Goal: Browse casually: Explore the website without a specific task or goal

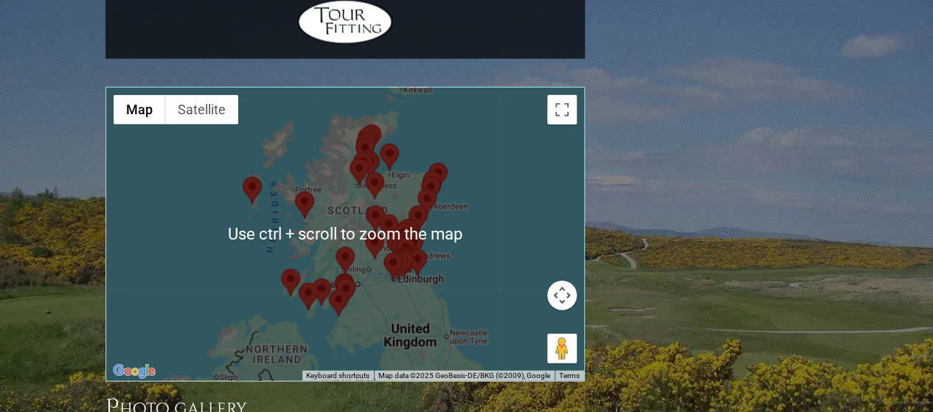
scroll to position [1696, 0]
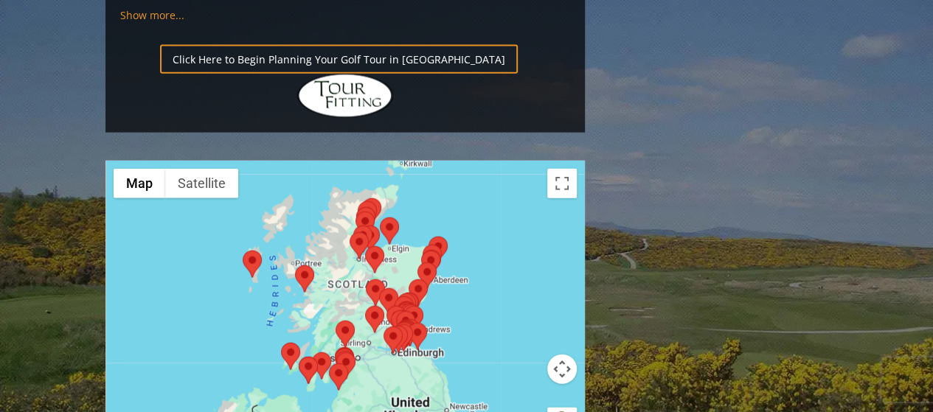
click at [482, 226] on div at bounding box center [345, 307] width 478 height 293
click at [468, 219] on div at bounding box center [345, 307] width 478 height 293
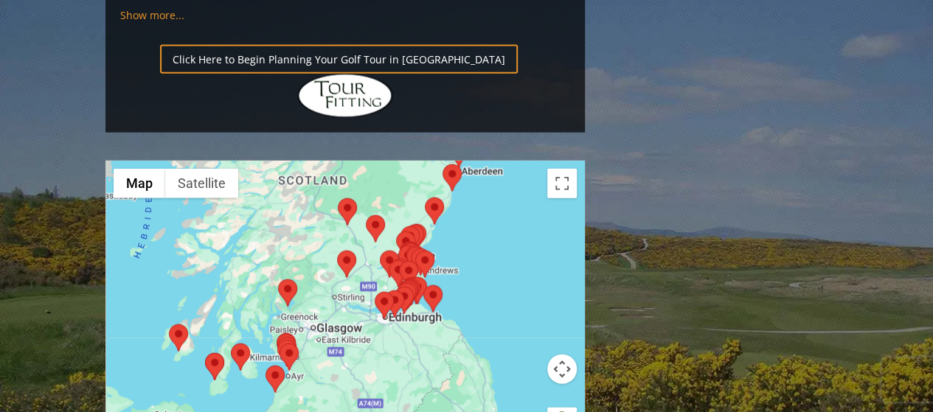
drag, startPoint x: 461, startPoint y: 187, endPoint x: 528, endPoint y: 144, distance: 79.6
click at [528, 161] on div at bounding box center [345, 307] width 478 height 293
click at [563, 169] on button "Toggle fullscreen view" at bounding box center [561, 183] width 29 height 29
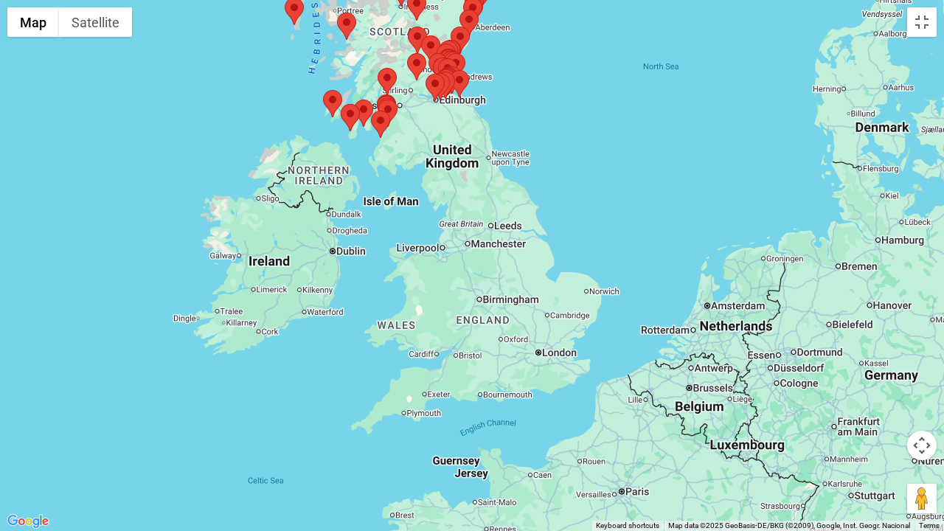
drag, startPoint x: 699, startPoint y: 304, endPoint x: 547, endPoint y: 133, distance: 228.8
click at [547, 133] on div at bounding box center [472, 265] width 944 height 531
click at [293, 307] on div at bounding box center [472, 265] width 944 height 531
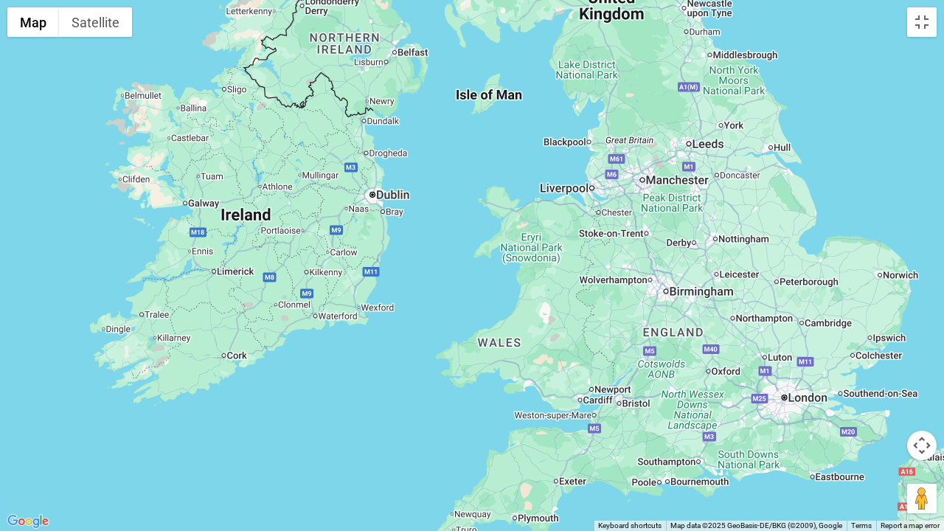
click at [200, 307] on div at bounding box center [472, 265] width 944 height 531
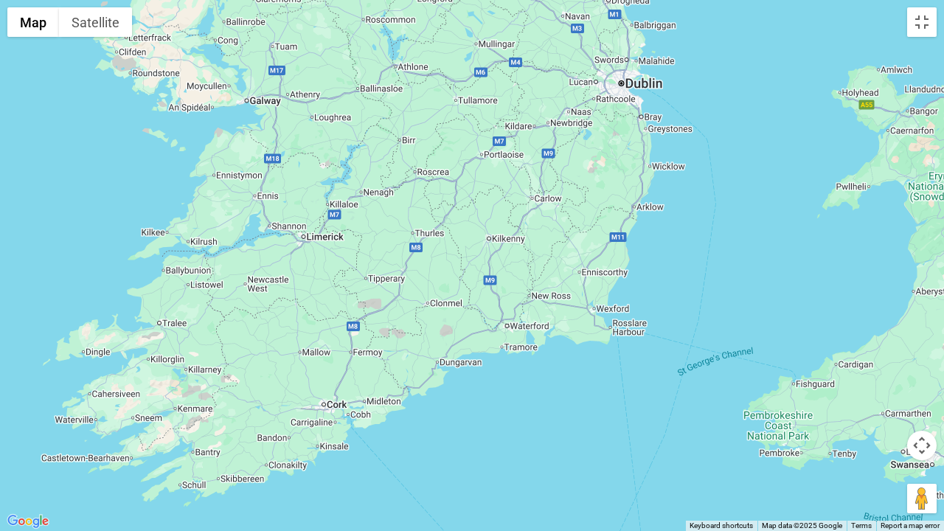
drag, startPoint x: 181, startPoint y: 303, endPoint x: 264, endPoint y: 302, distance: 82.6
click at [264, 302] on div at bounding box center [472, 265] width 944 height 531
click at [230, 316] on div at bounding box center [472, 265] width 944 height 531
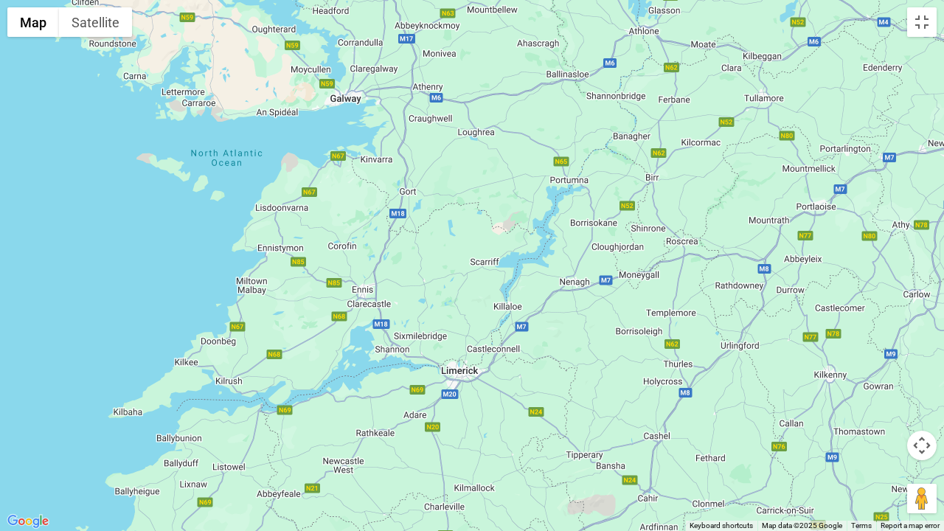
drag, startPoint x: 196, startPoint y: 316, endPoint x: 280, endPoint y: 529, distance: 229.8
click at [280, 411] on div at bounding box center [472, 265] width 944 height 531
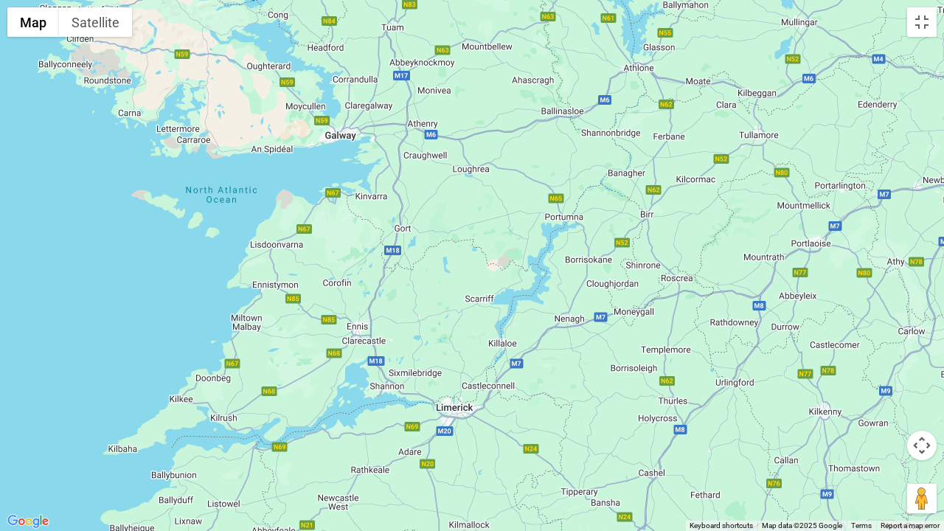
drag, startPoint x: 297, startPoint y: 223, endPoint x: 291, endPoint y: 263, distance: 40.4
click at [291, 263] on div at bounding box center [472, 265] width 944 height 531
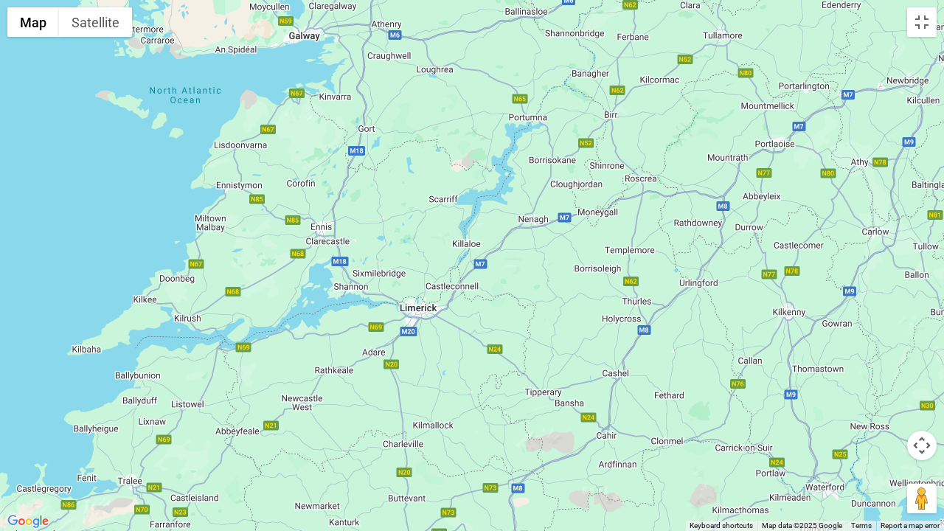
drag, startPoint x: 305, startPoint y: 333, endPoint x: 268, endPoint y: 230, distance: 109.6
click at [268, 230] on div at bounding box center [472, 265] width 944 height 531
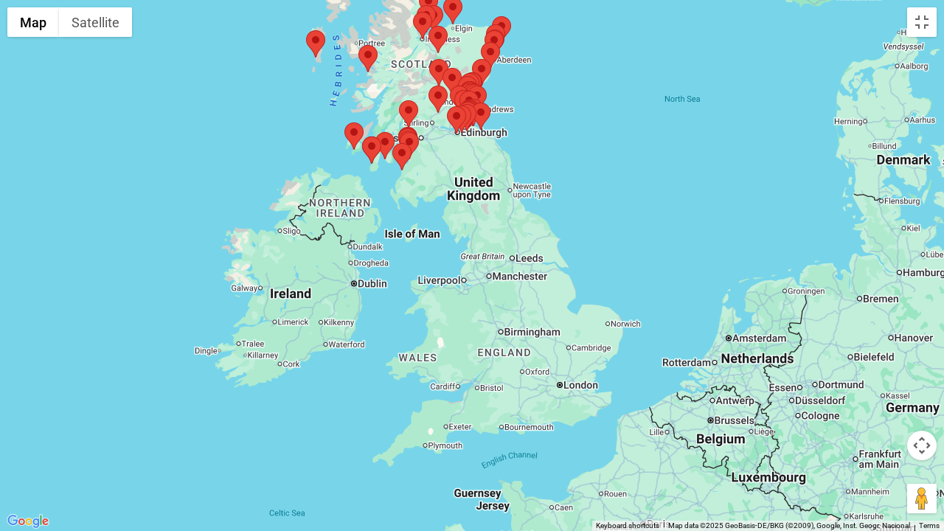
drag, startPoint x: 644, startPoint y: 289, endPoint x: 274, endPoint y: 288, distance: 370.2
click at [274, 288] on div at bounding box center [472, 265] width 944 height 531
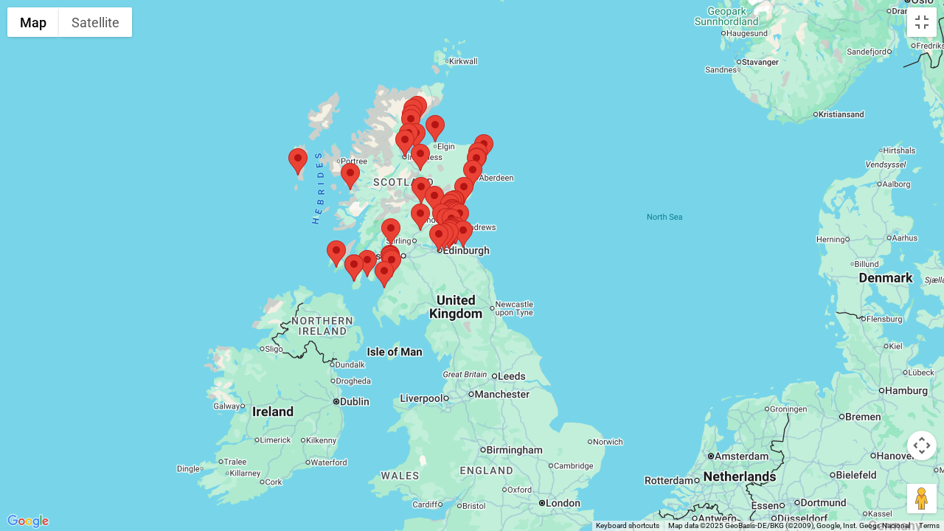
drag, startPoint x: 486, startPoint y: 293, endPoint x: 468, endPoint y: 413, distance: 120.9
click at [468, 411] on div at bounding box center [472, 265] width 944 height 531
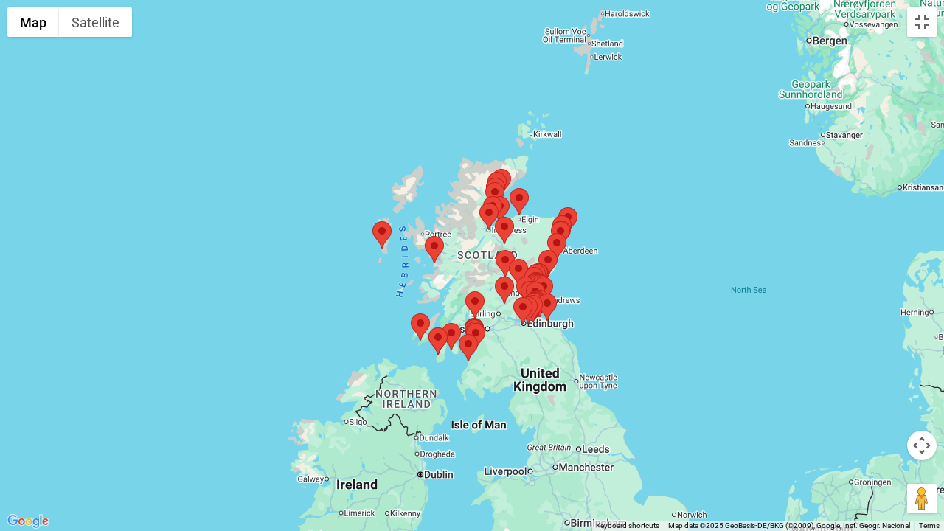
drag, startPoint x: 519, startPoint y: 267, endPoint x: 605, endPoint y: 339, distance: 112.0
click at [605, 339] on div at bounding box center [472, 265] width 944 height 531
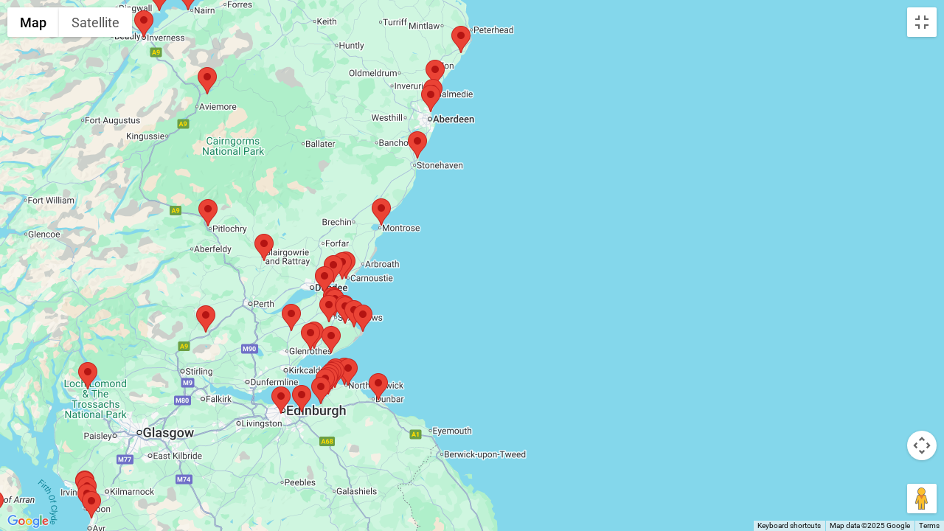
drag, startPoint x: 605, startPoint y: 252, endPoint x: 667, endPoint y: 286, distance: 70.0
click at [667, 285] on div at bounding box center [472, 265] width 944 height 531
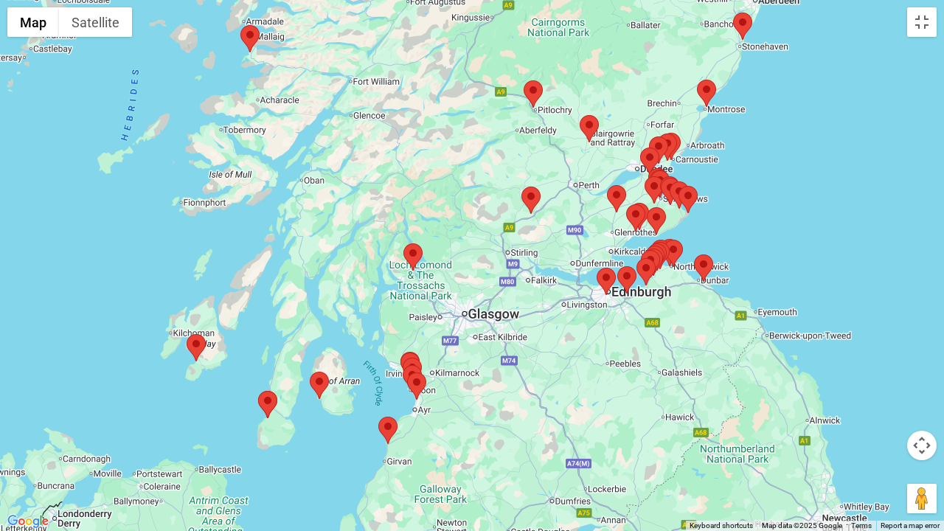
drag, startPoint x: 494, startPoint y: 291, endPoint x: 813, endPoint y: 187, distance: 335.1
click at [822, 172] on div at bounding box center [472, 265] width 944 height 531
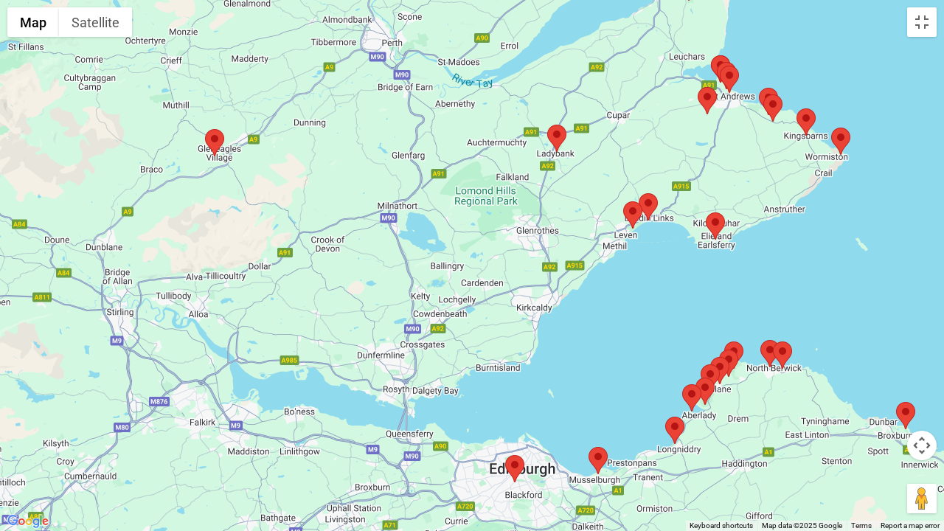
drag, startPoint x: 476, startPoint y: 257, endPoint x: 883, endPoint y: 227, distance: 408.1
click at [883, 227] on div at bounding box center [472, 265] width 944 height 531
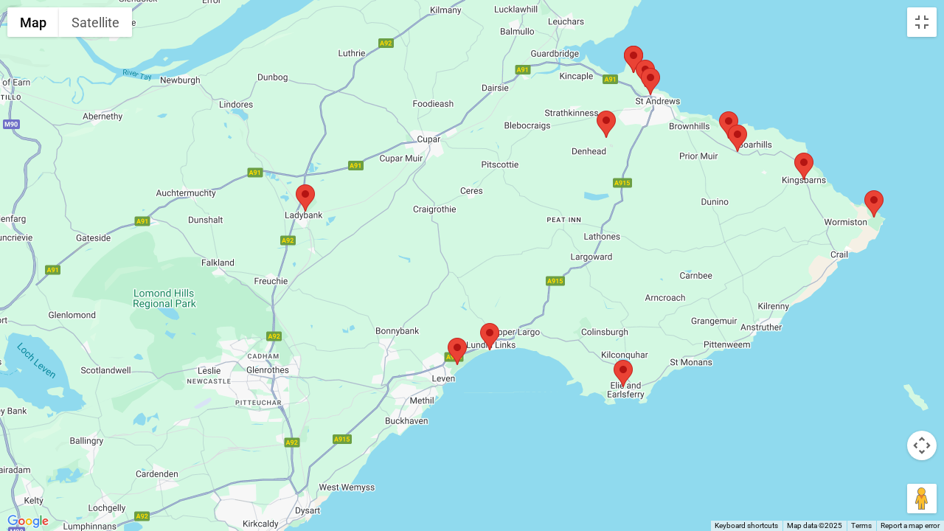
drag, startPoint x: 732, startPoint y: 175, endPoint x: 657, endPoint y: 254, distance: 109.5
click at [657, 254] on div at bounding box center [472, 265] width 944 height 531
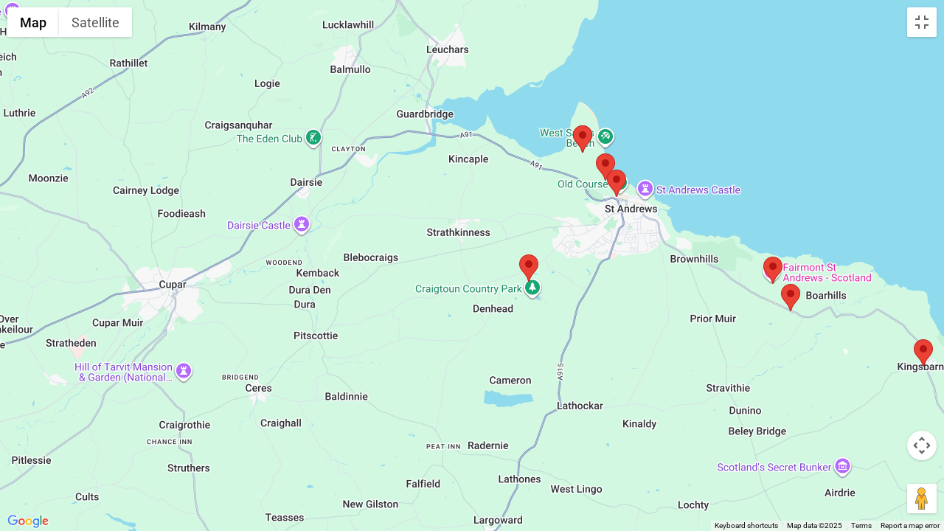
drag, startPoint x: 614, startPoint y: 173, endPoint x: 619, endPoint y: 373, distance: 200.7
click at [619, 373] on div at bounding box center [472, 265] width 944 height 531
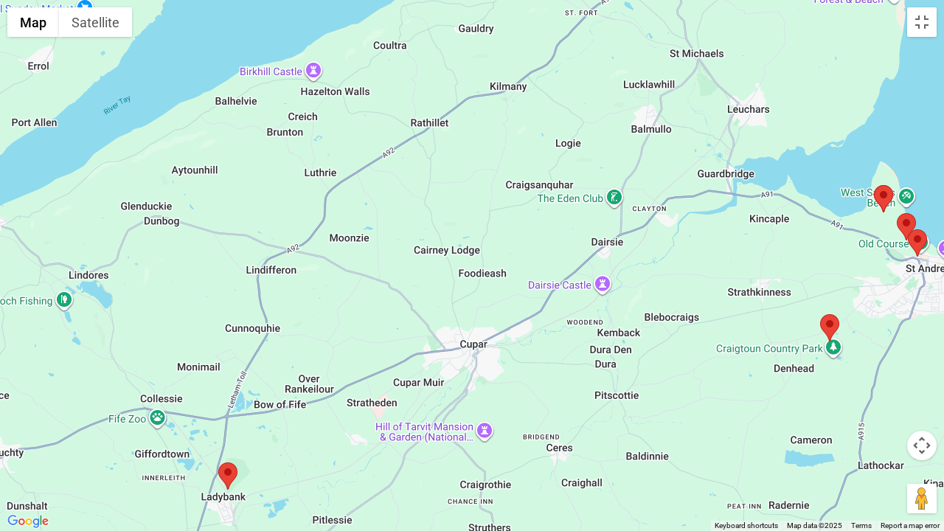
drag, startPoint x: 556, startPoint y: 181, endPoint x: 785, endPoint y: 69, distance: 254.9
click at [785, 69] on div at bounding box center [472, 265] width 944 height 531
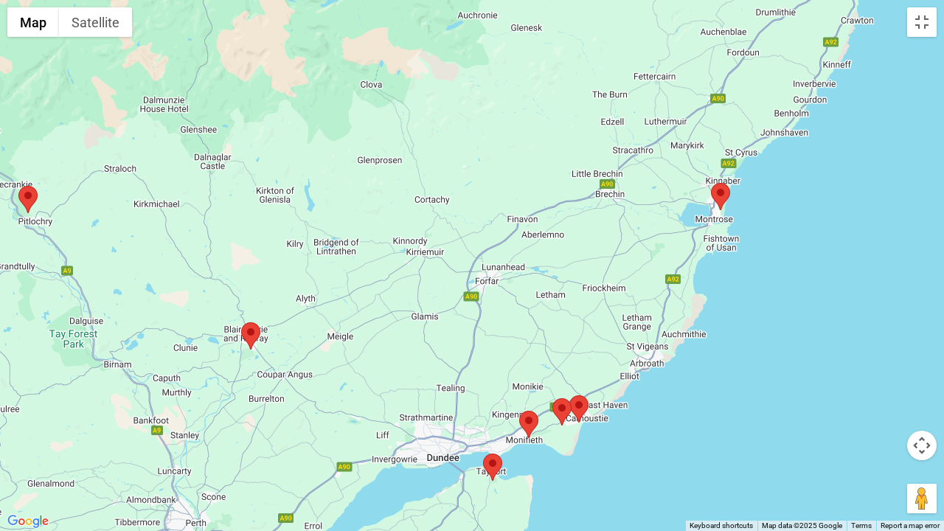
drag, startPoint x: 566, startPoint y: 110, endPoint x: 450, endPoint y: 513, distance: 419.8
click at [448, 411] on div at bounding box center [472, 265] width 944 height 531
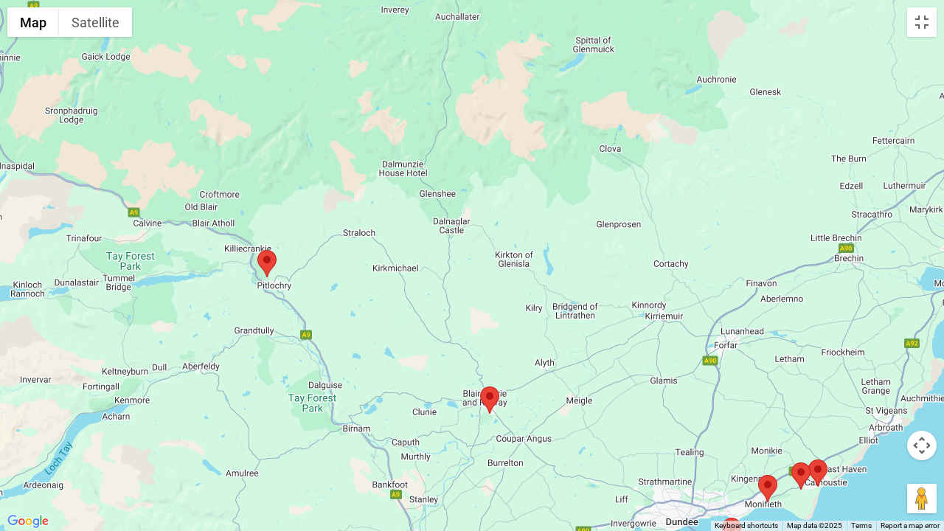
drag, startPoint x: 438, startPoint y: 265, endPoint x: 680, endPoint y: 333, distance: 251.0
click at [680, 333] on div at bounding box center [472, 265] width 944 height 531
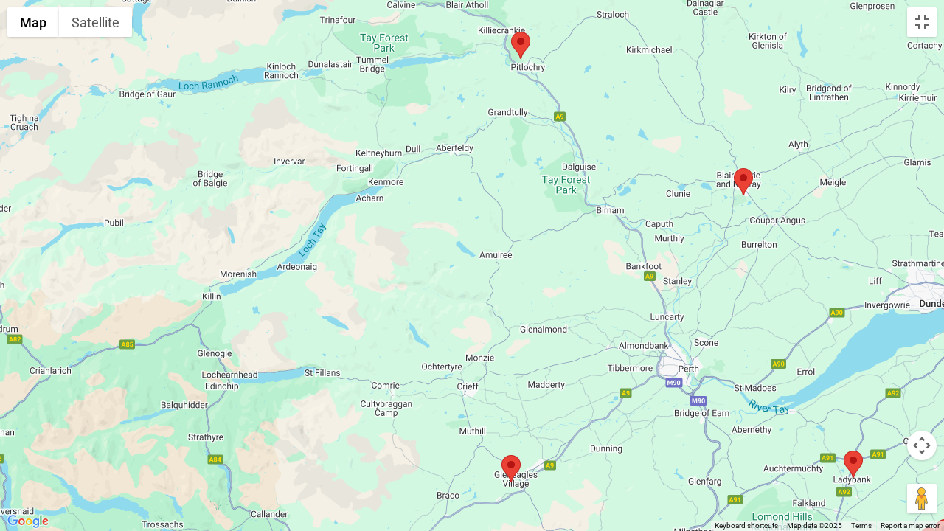
drag, startPoint x: 366, startPoint y: 333, endPoint x: 628, endPoint y: 106, distance: 346.6
click at [628, 106] on div at bounding box center [472, 265] width 944 height 531
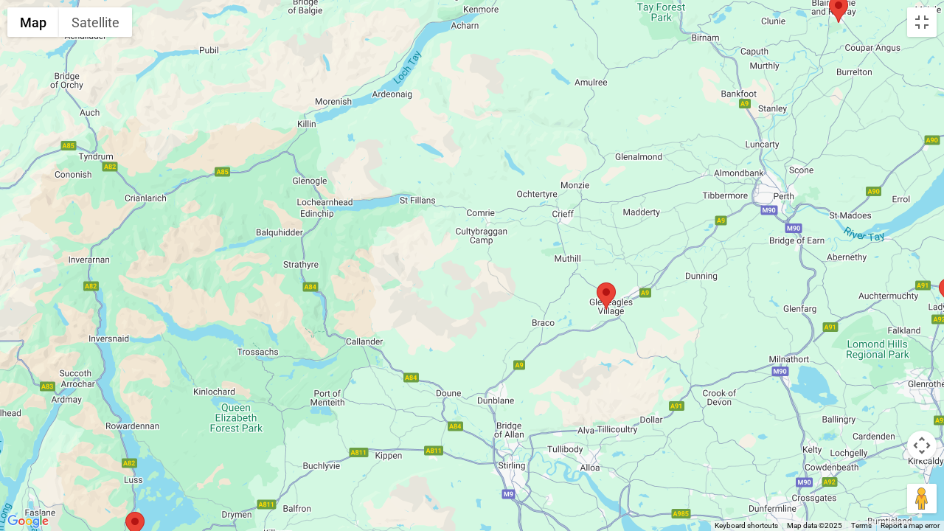
drag, startPoint x: 509, startPoint y: 270, endPoint x: 575, endPoint y: 122, distance: 162.4
click at [575, 122] on div at bounding box center [472, 265] width 944 height 531
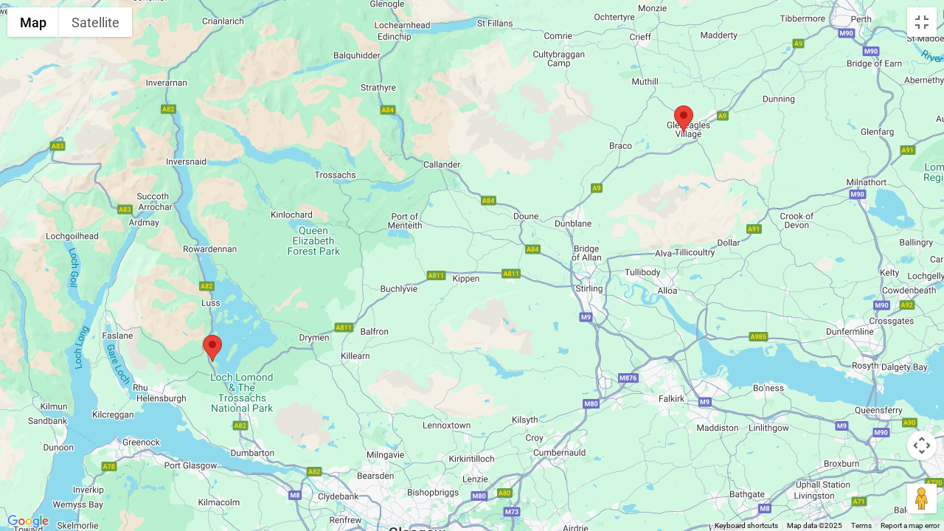
drag, startPoint x: 427, startPoint y: 321, endPoint x: 500, endPoint y: 161, distance: 175.2
click at [500, 161] on div at bounding box center [472, 265] width 944 height 531
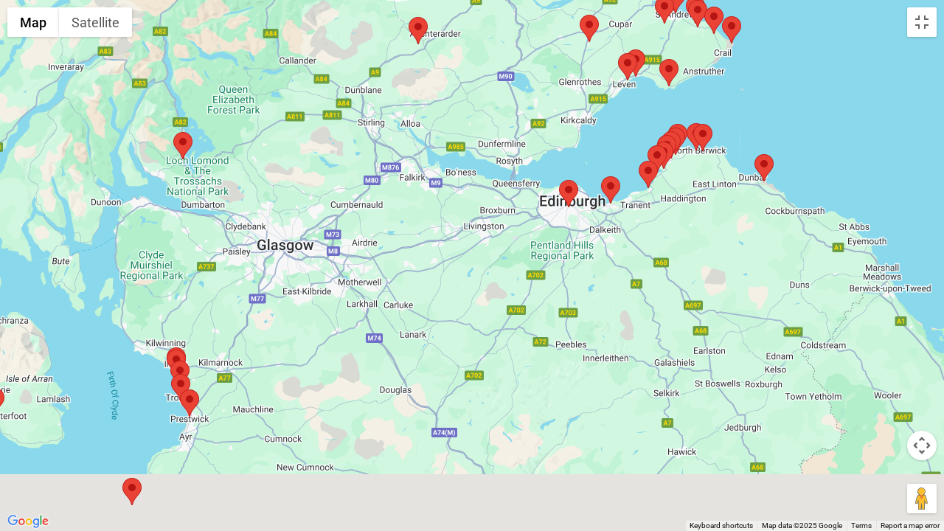
drag, startPoint x: 462, startPoint y: 383, endPoint x: 410, endPoint y: 125, distance: 262.6
click at [410, 125] on div at bounding box center [472, 265] width 944 height 531
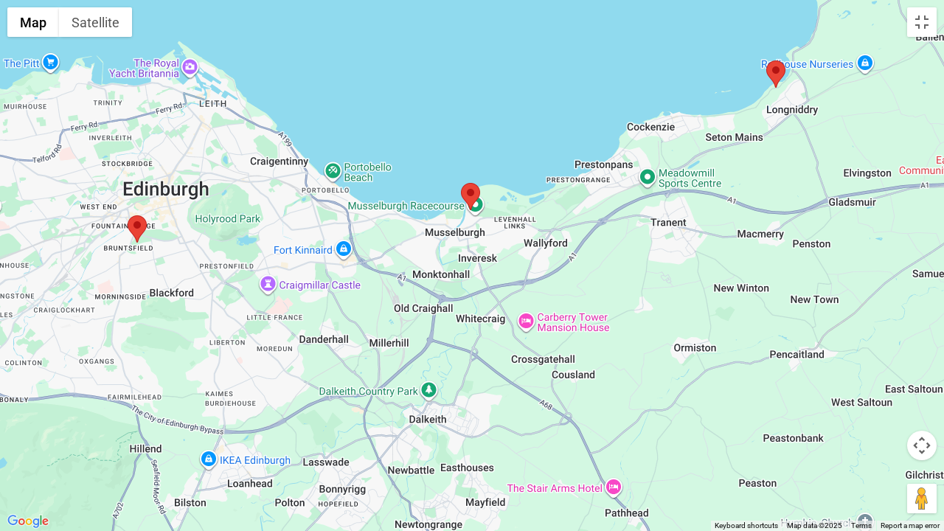
drag, startPoint x: 603, startPoint y: 223, endPoint x: 72, endPoint y: 257, distance: 532.1
click at [72, 257] on div at bounding box center [472, 265] width 944 height 531
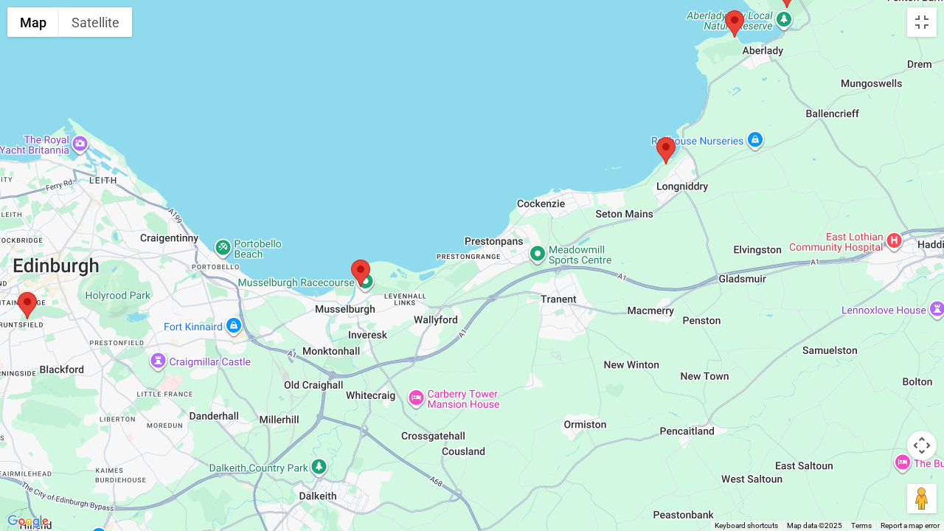
drag, startPoint x: 706, startPoint y: 159, endPoint x: 559, endPoint y: 261, distance: 179.2
click at [559, 261] on div at bounding box center [472, 265] width 944 height 531
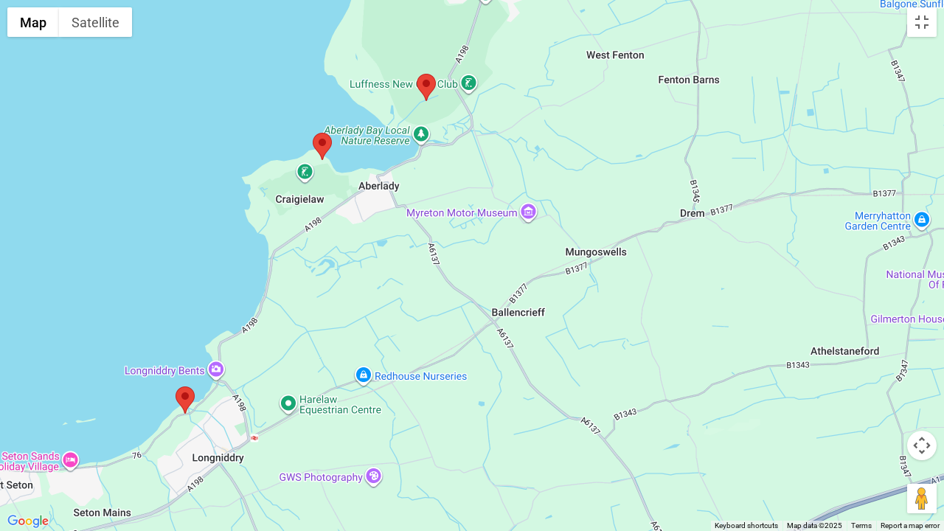
drag, startPoint x: 501, startPoint y: 114, endPoint x: 498, endPoint y: 198, distance: 84.1
click at [498, 198] on div at bounding box center [472, 265] width 944 height 531
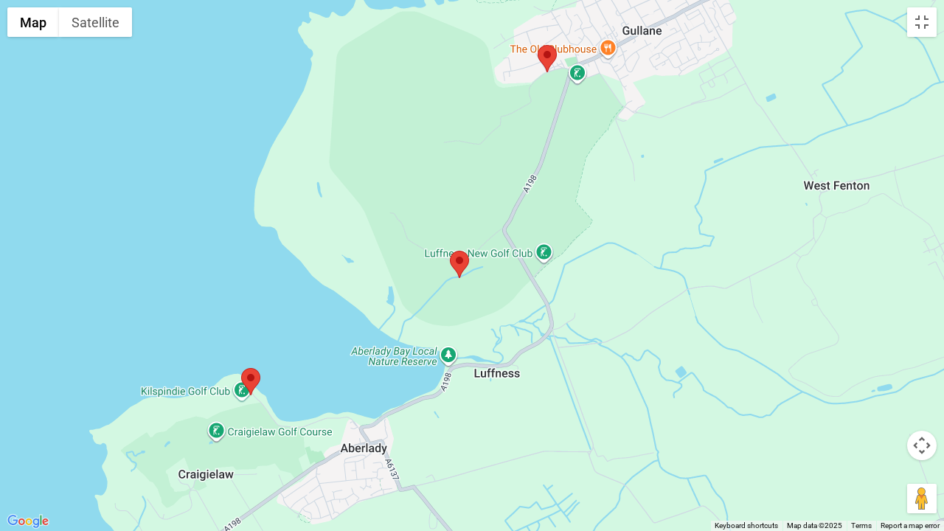
drag, startPoint x: 563, startPoint y: 86, endPoint x: 487, endPoint y: 358, distance: 282.5
click at [487, 361] on div at bounding box center [472, 265] width 944 height 531
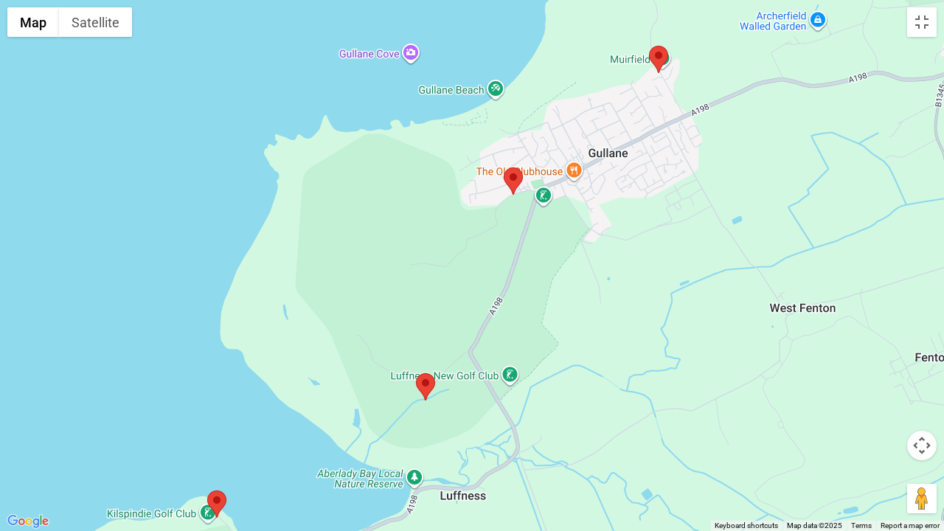
drag, startPoint x: 512, startPoint y: 174, endPoint x: 484, endPoint y: 259, distance: 89.5
click at [484, 259] on div at bounding box center [472, 265] width 944 height 531
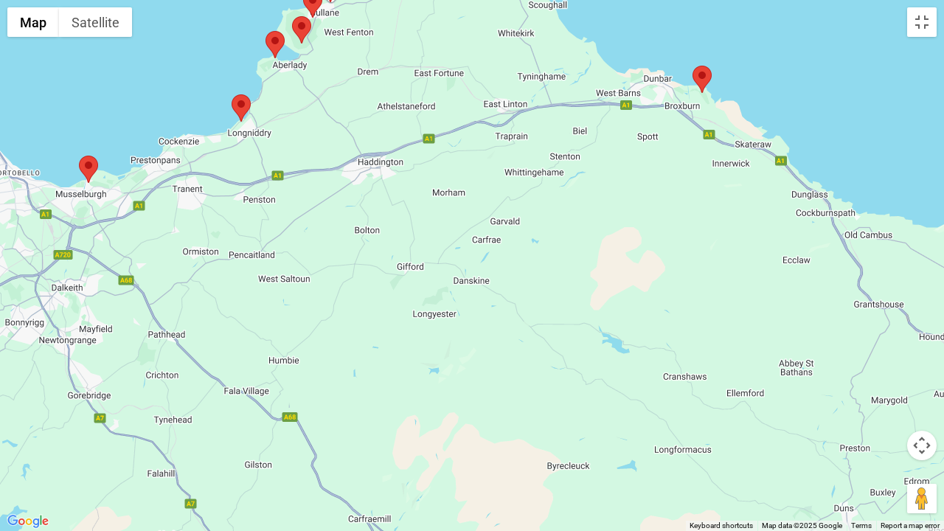
drag, startPoint x: 636, startPoint y: 215, endPoint x: 421, endPoint y: 22, distance: 288.2
click at [421, 22] on div at bounding box center [472, 265] width 944 height 531
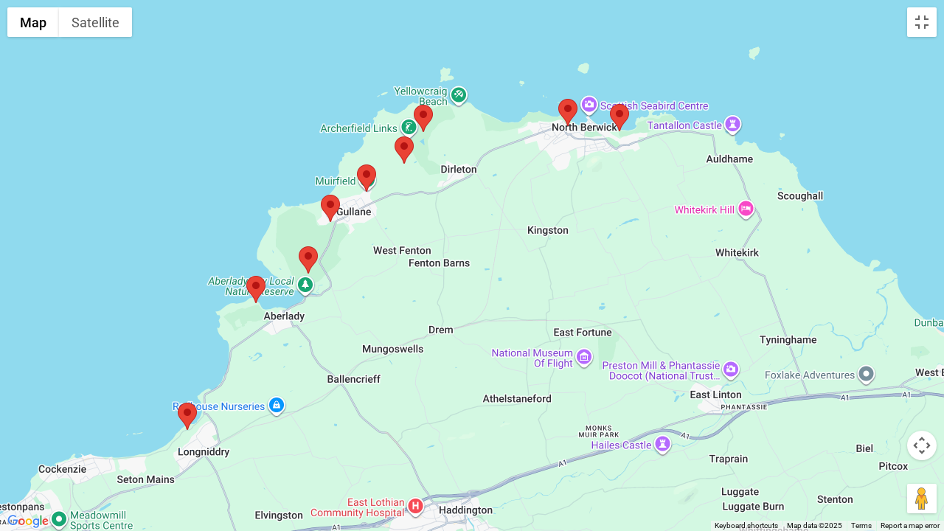
drag, startPoint x: 417, startPoint y: 74, endPoint x: 552, endPoint y: 293, distance: 257.2
click at [552, 293] on div at bounding box center [472, 265] width 944 height 531
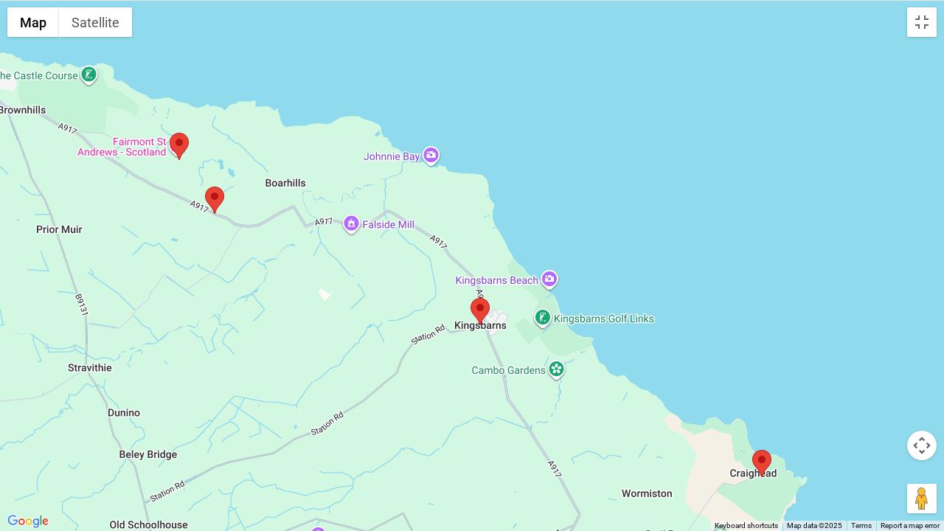
drag, startPoint x: 239, startPoint y: 170, endPoint x: 524, endPoint y: 320, distance: 321.6
click at [524, 320] on div at bounding box center [472, 265] width 944 height 531
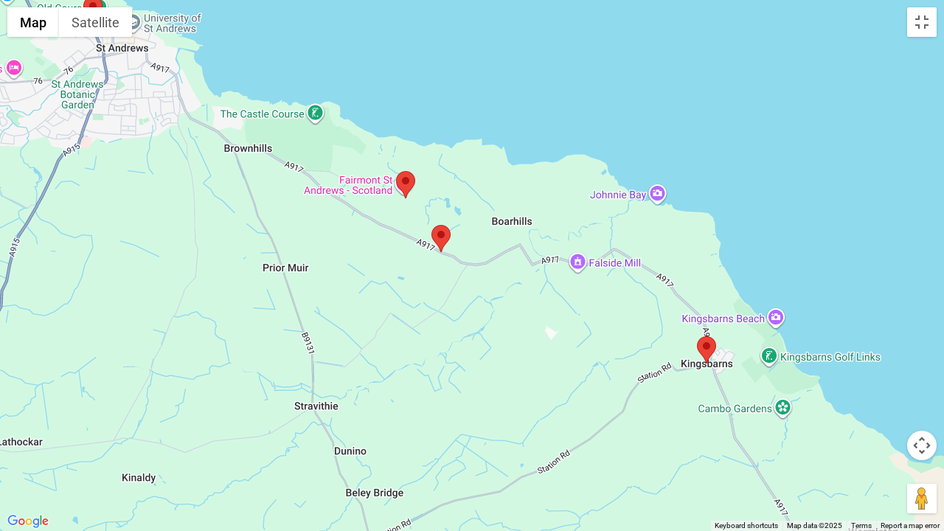
drag, startPoint x: 291, startPoint y: 260, endPoint x: 519, endPoint y: 298, distance: 231.1
click at [519, 298] on div at bounding box center [472, 265] width 944 height 531
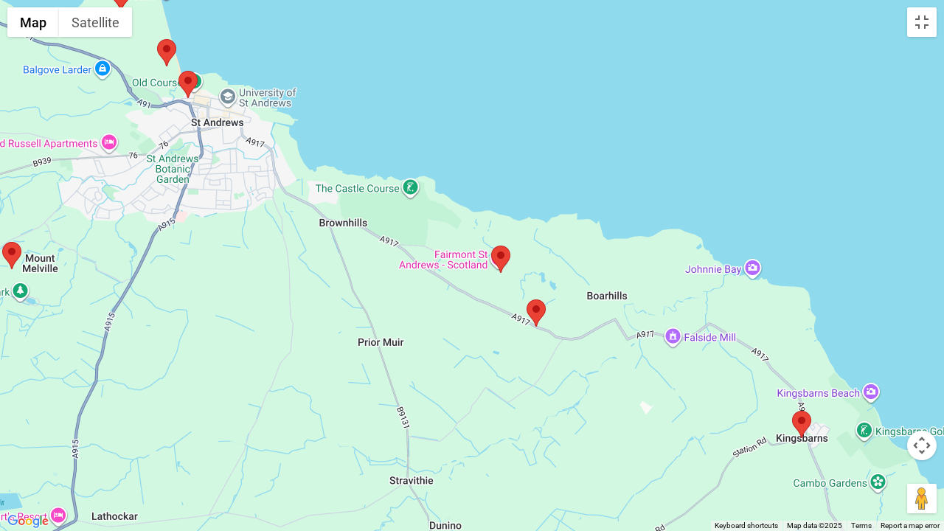
drag, startPoint x: 339, startPoint y: 287, endPoint x: 437, endPoint y: 360, distance: 122.3
click at [437, 360] on div at bounding box center [472, 265] width 944 height 531
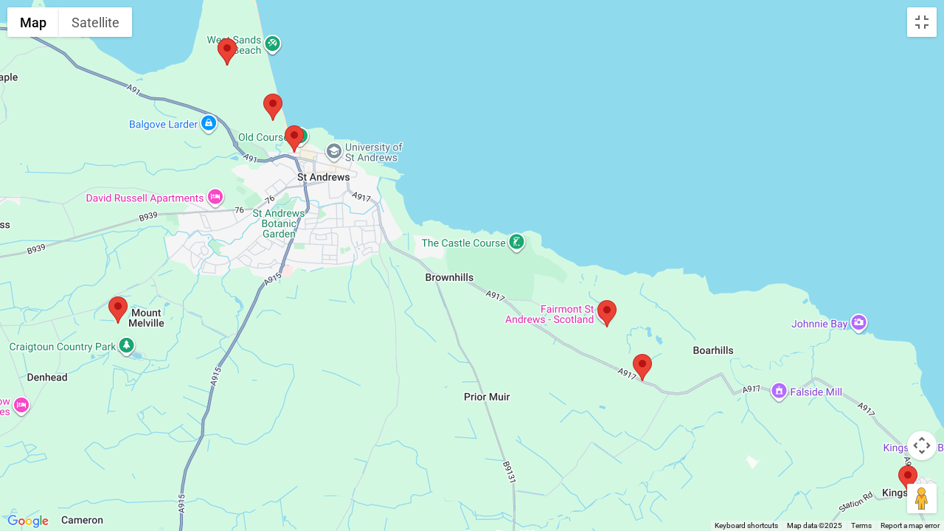
drag, startPoint x: 246, startPoint y: 271, endPoint x: 358, endPoint y: 333, distance: 128.1
click at [358, 333] on div at bounding box center [472, 265] width 944 height 531
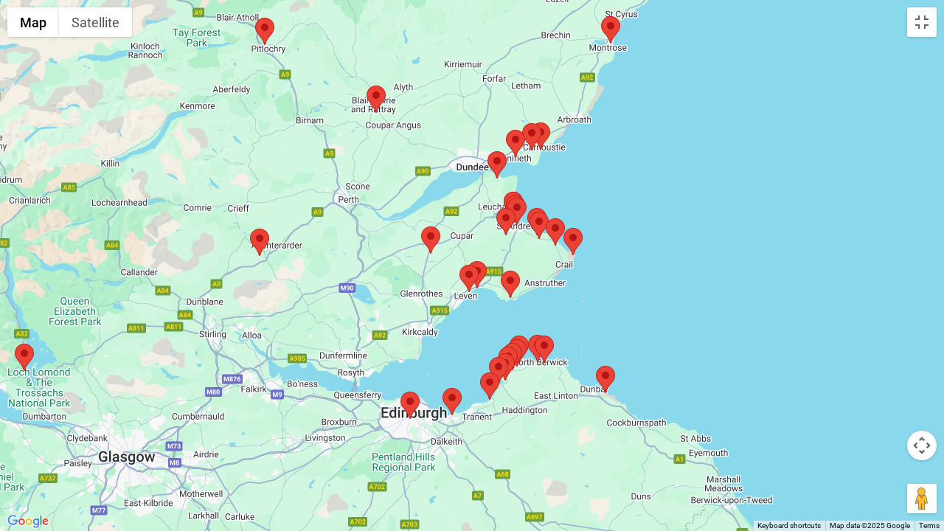
drag, startPoint x: 118, startPoint y: 229, endPoint x: 321, endPoint y: 221, distance: 202.9
click at [321, 221] on div at bounding box center [472, 265] width 944 height 531
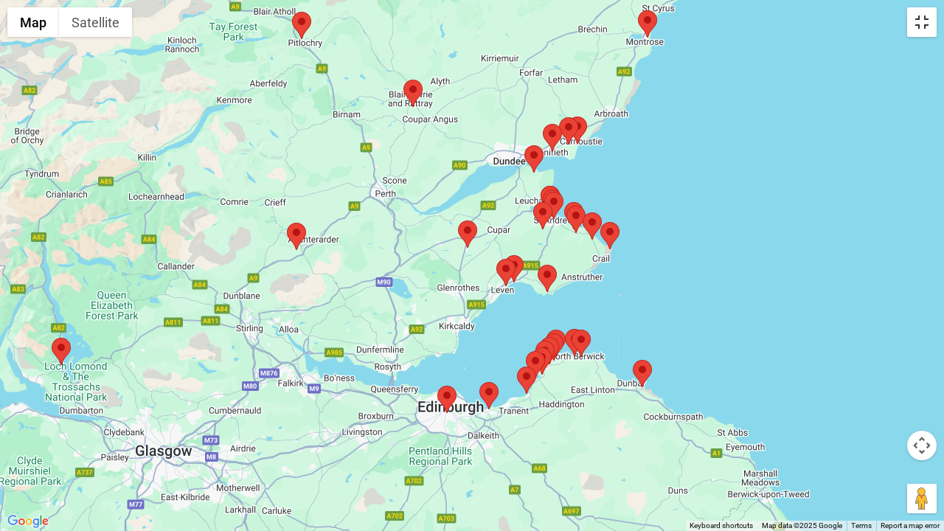
click at [927, 21] on button "Toggle fullscreen view" at bounding box center [921, 21] width 29 height 29
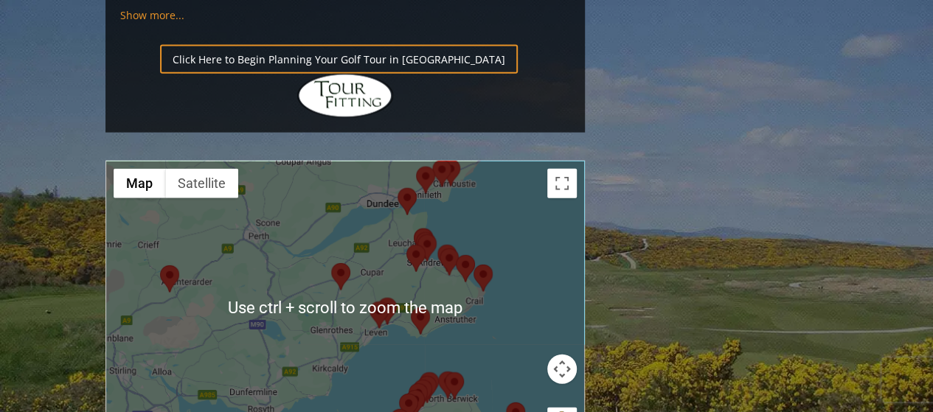
click at [206, 162] on div at bounding box center [345, 307] width 478 height 293
click at [205, 161] on div at bounding box center [345, 307] width 478 height 293
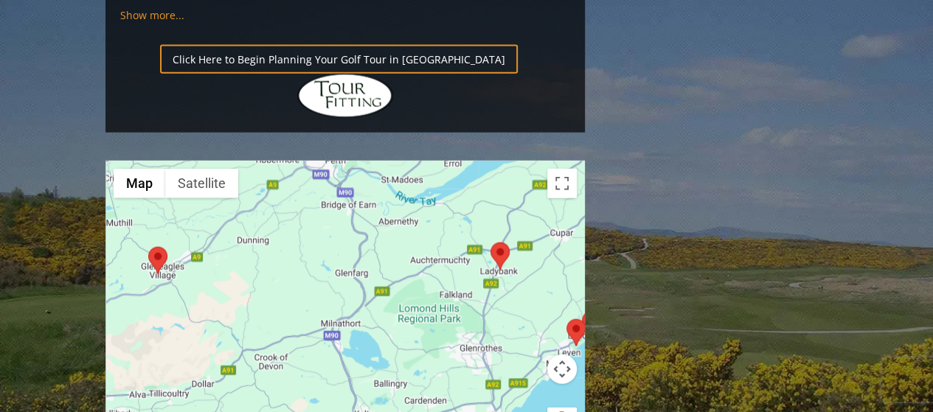
drag, startPoint x: 327, startPoint y: 181, endPoint x: 347, endPoint y: 150, distance: 36.8
click at [347, 161] on div at bounding box center [345, 307] width 478 height 293
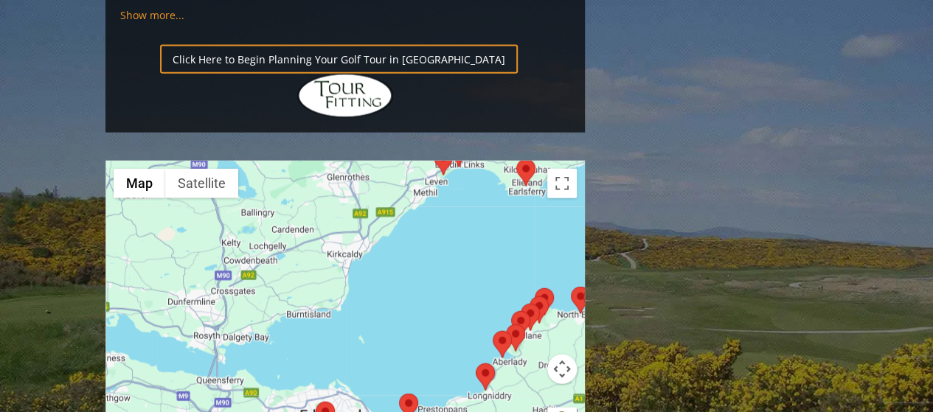
drag, startPoint x: 404, startPoint y: 235, endPoint x: 270, endPoint y: 60, distance: 220.9
click at [270, 161] on div at bounding box center [345, 307] width 478 height 293
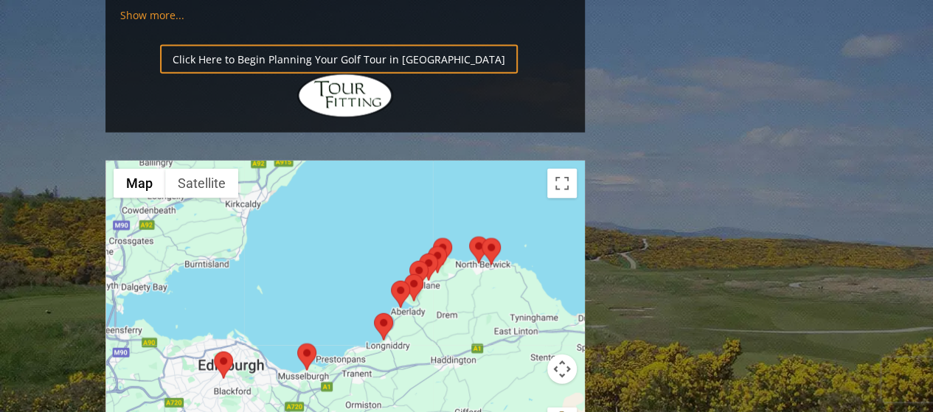
drag, startPoint x: 348, startPoint y: 170, endPoint x: 242, endPoint y: 119, distance: 118.1
click at [242, 161] on div at bounding box center [345, 307] width 478 height 293
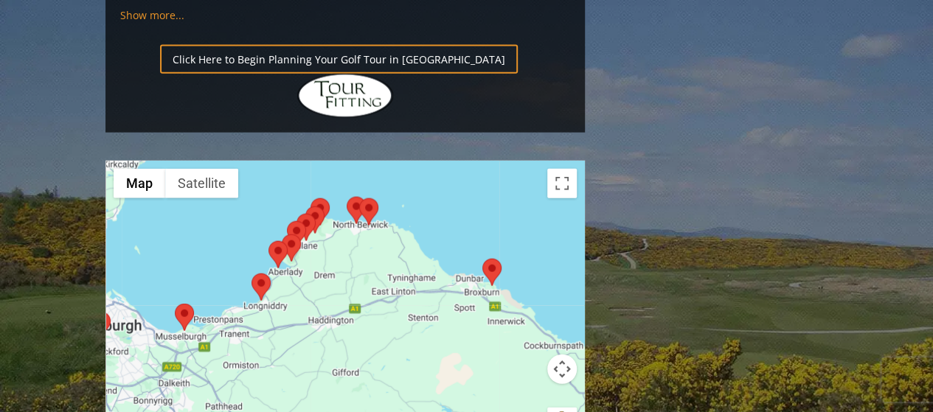
drag, startPoint x: 355, startPoint y: 169, endPoint x: 232, endPoint y: 129, distance: 130.1
click at [232, 161] on div at bounding box center [345, 307] width 478 height 293
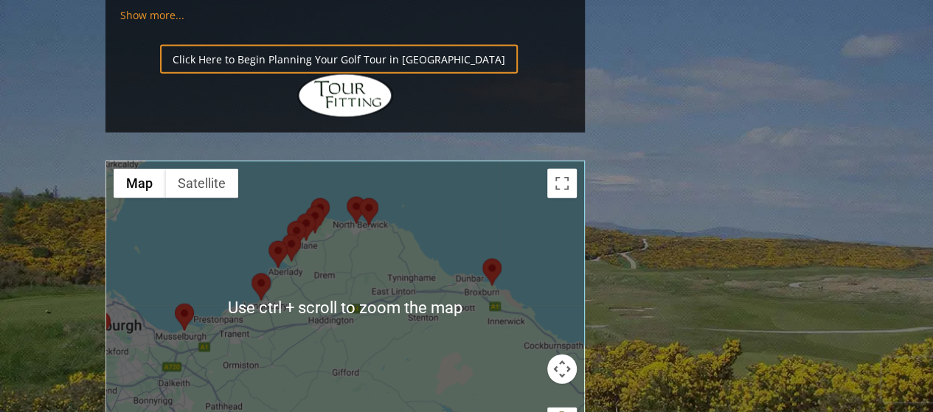
click at [382, 203] on div at bounding box center [345, 307] width 478 height 293
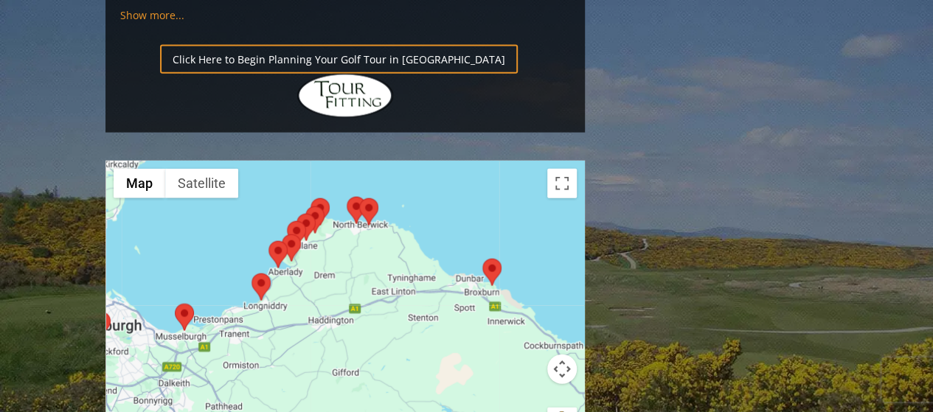
click at [382, 203] on div at bounding box center [345, 307] width 478 height 293
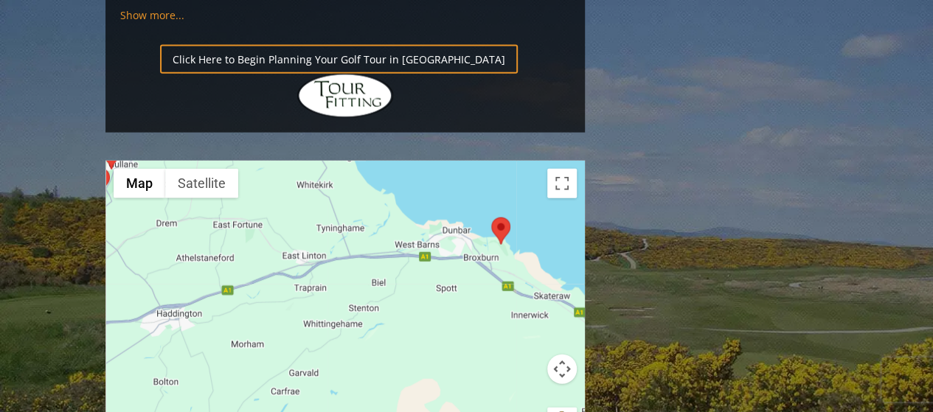
drag, startPoint x: 420, startPoint y: 207, endPoint x: 392, endPoint y: 190, distance: 33.1
click at [319, 206] on div at bounding box center [345, 307] width 478 height 293
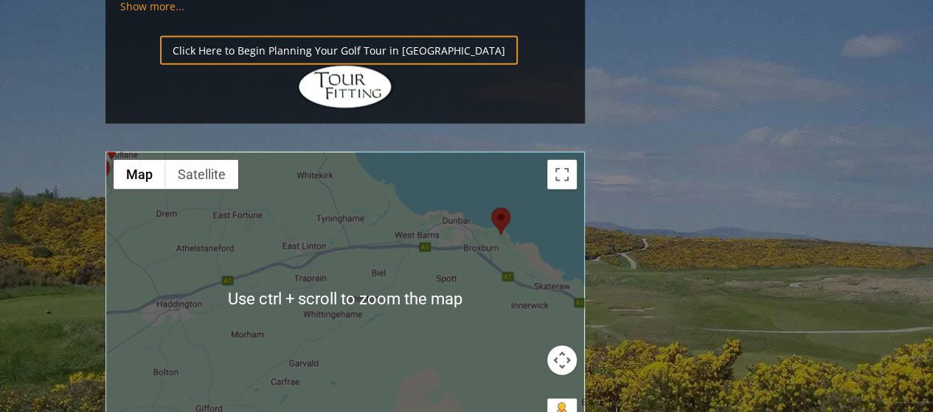
scroll to position [1770, 0]
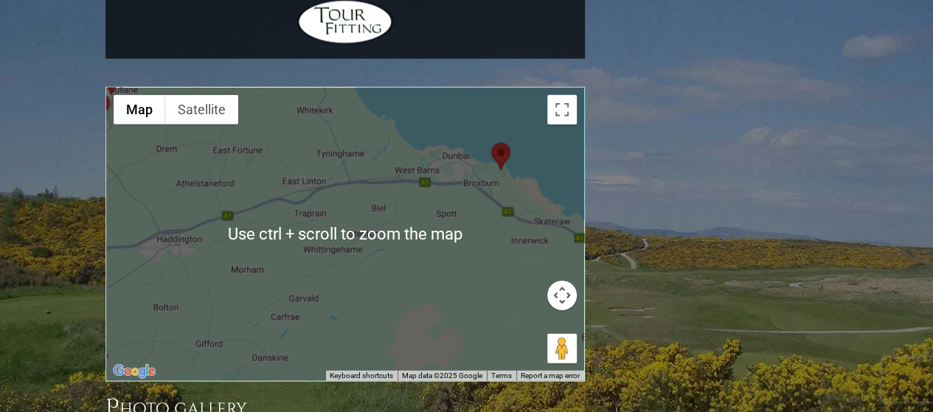
click at [473, 166] on div at bounding box center [345, 234] width 478 height 293
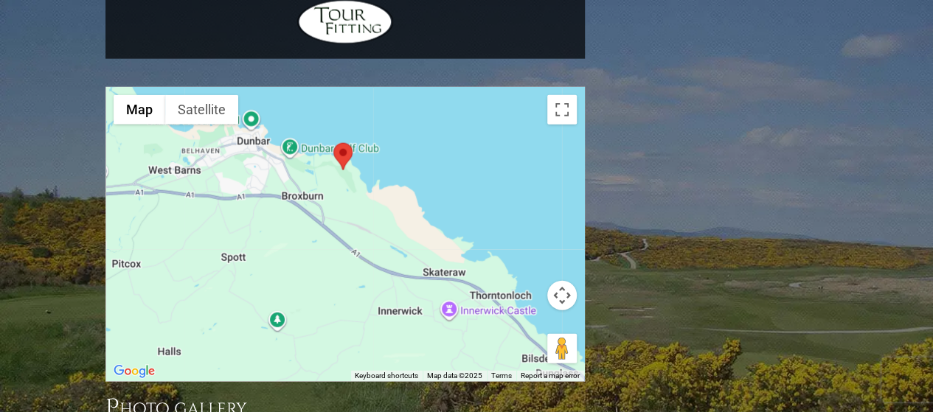
drag, startPoint x: 485, startPoint y: 116, endPoint x: 297, endPoint y: 235, distance: 222.8
click at [297, 235] on div at bounding box center [345, 234] width 478 height 293
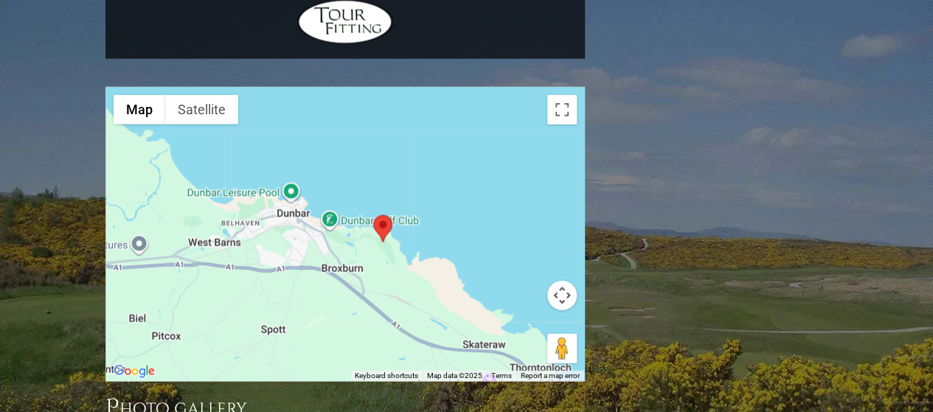
drag, startPoint x: 336, startPoint y: 81, endPoint x: 376, endPoint y: 156, distance: 84.5
click at [376, 156] on div at bounding box center [345, 234] width 478 height 293
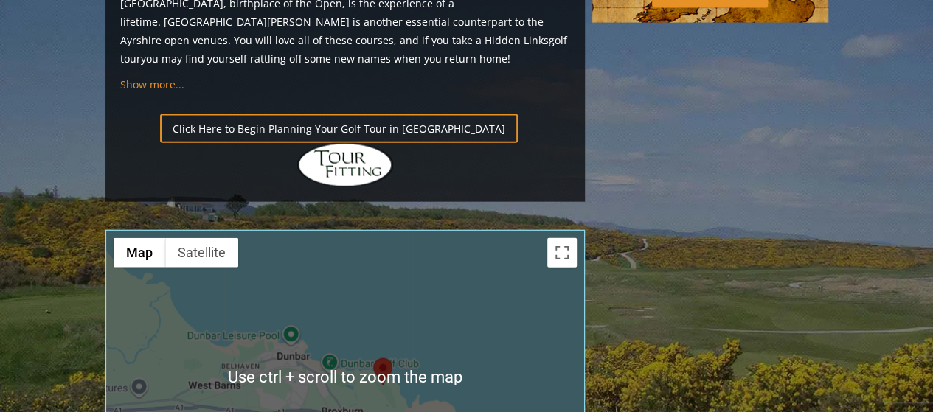
scroll to position [1622, 0]
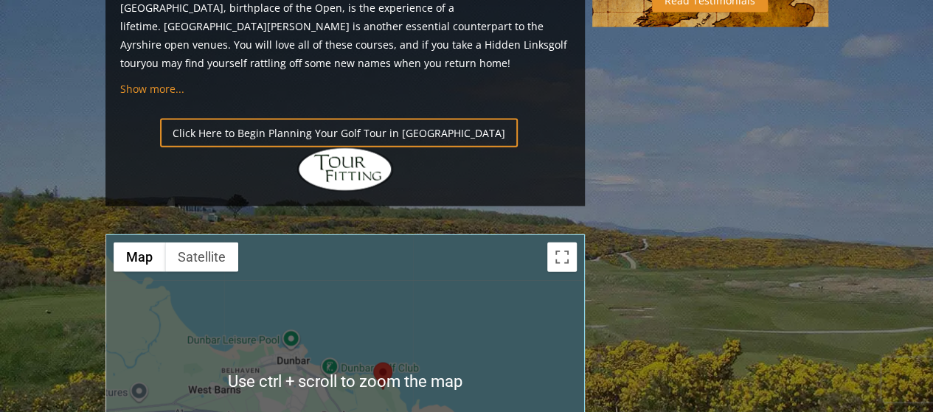
click at [304, 235] on div at bounding box center [345, 381] width 478 height 293
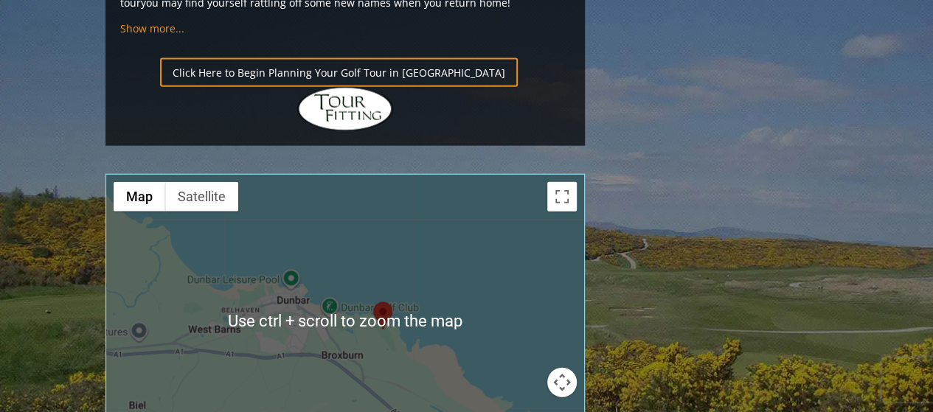
scroll to position [1696, 0]
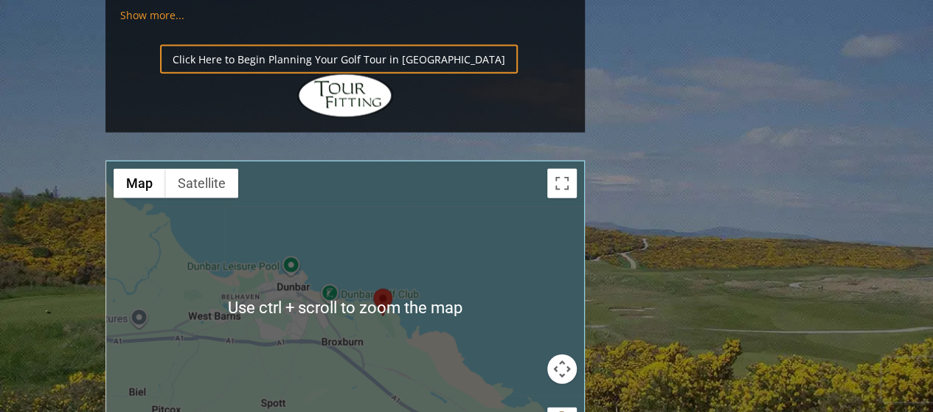
click at [305, 197] on div at bounding box center [345, 307] width 478 height 293
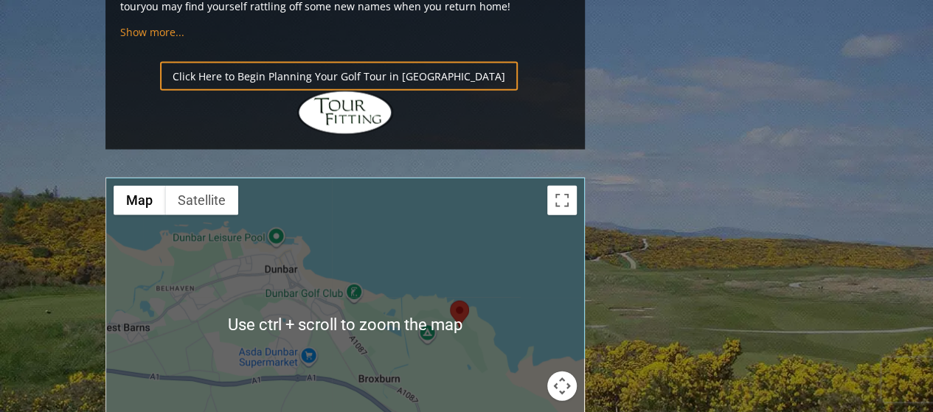
scroll to position [1622, 0]
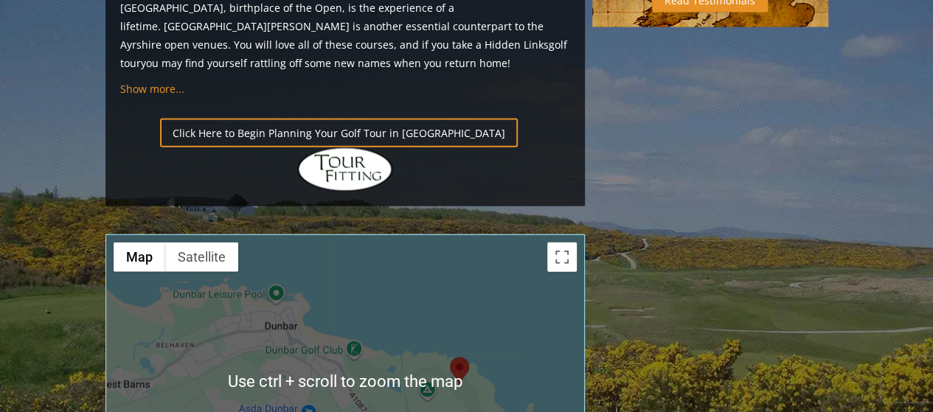
click at [310, 235] on div at bounding box center [345, 381] width 478 height 293
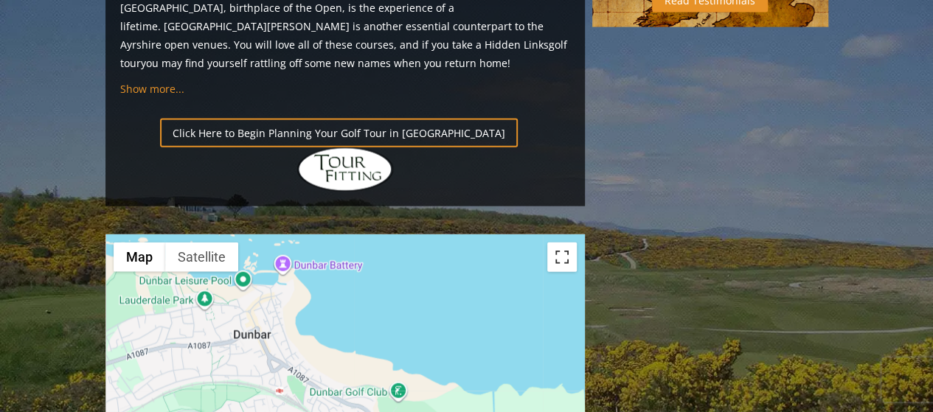
click at [557, 243] on button "Toggle fullscreen view" at bounding box center [561, 257] width 29 height 29
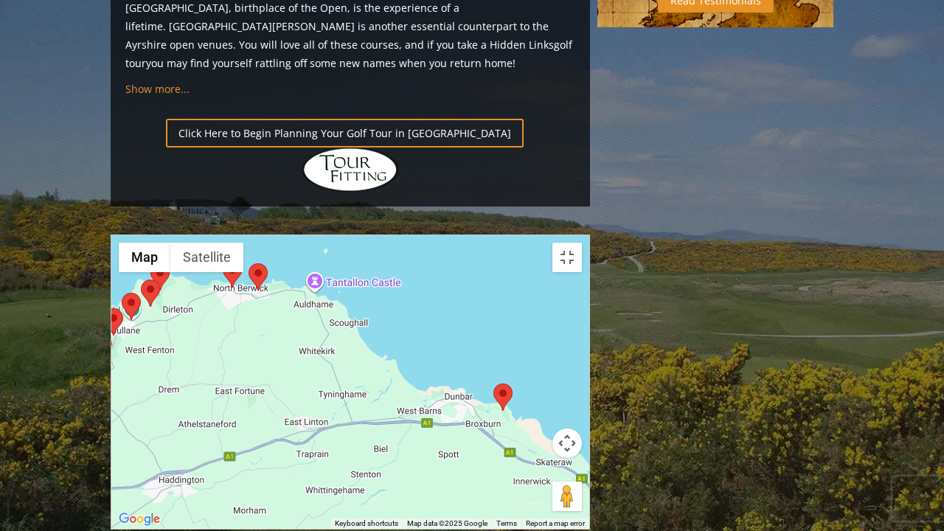
drag, startPoint x: 198, startPoint y: 257, endPoint x: 254, endPoint y: 266, distance: 56.1
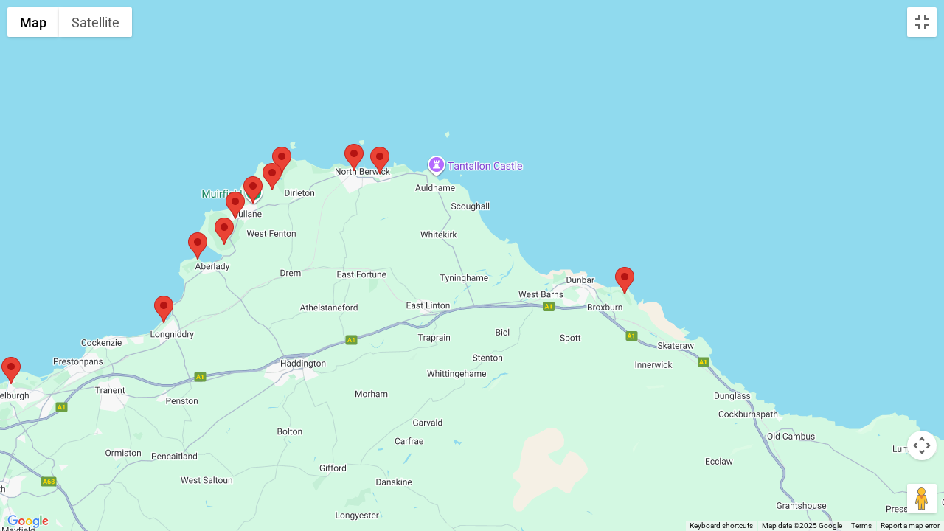
click at [254, 266] on div at bounding box center [472, 265] width 944 height 531
click at [925, 18] on button "Toggle fullscreen view" at bounding box center [921, 21] width 29 height 29
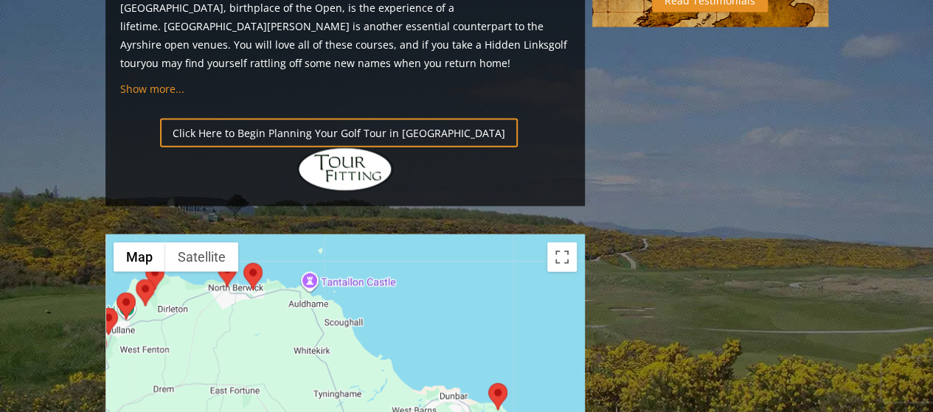
click at [379, 235] on div at bounding box center [345, 381] width 478 height 293
click at [565, 243] on button "Toggle fullscreen view" at bounding box center [561, 257] width 29 height 29
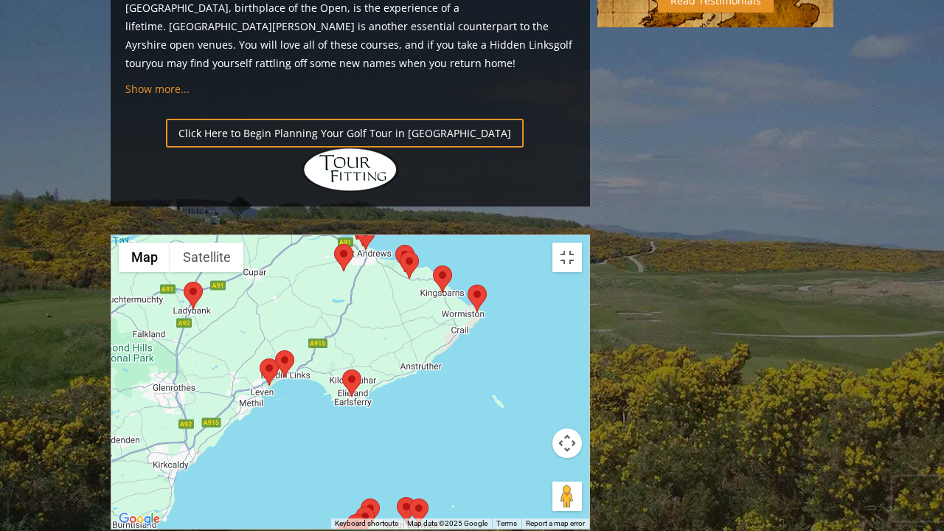
drag, startPoint x: 423, startPoint y: 237, endPoint x: 534, endPoint y: 431, distance: 223.6
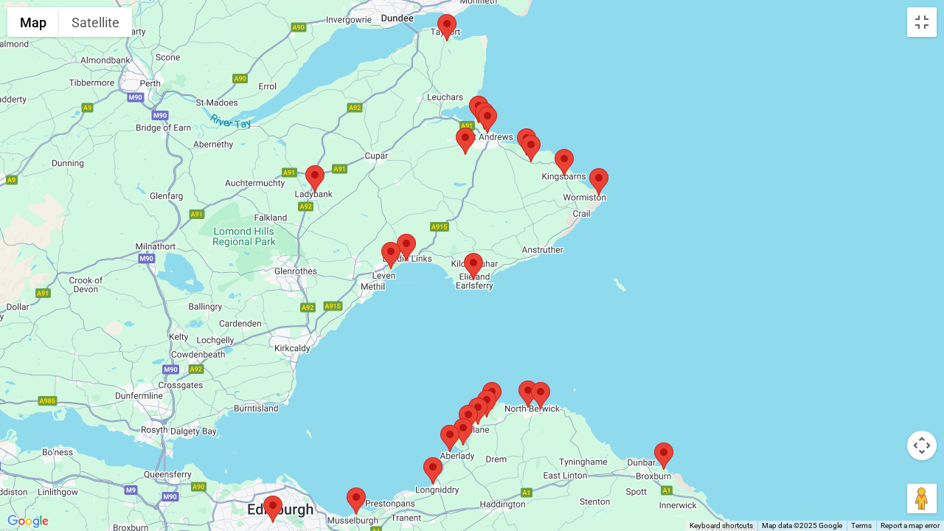
click at [535, 411] on div at bounding box center [472, 265] width 944 height 531
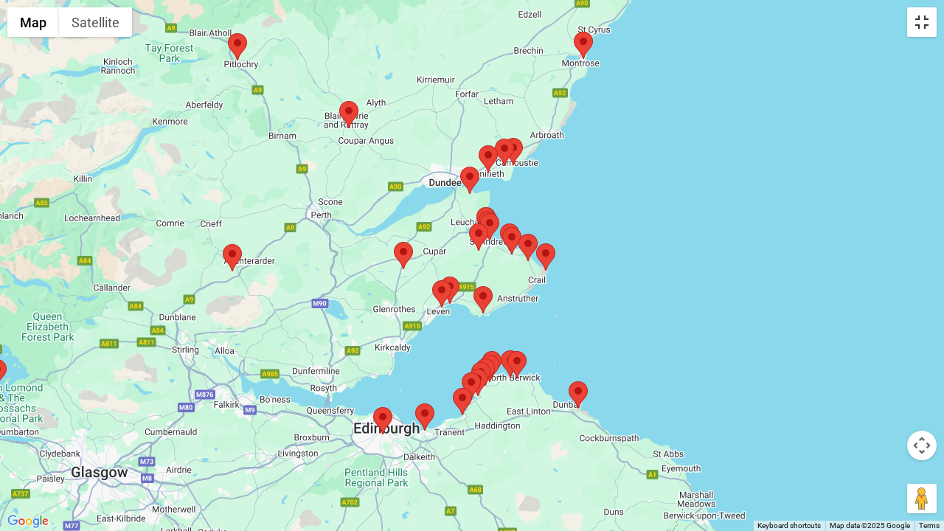
click at [917, 26] on button "Toggle fullscreen view" at bounding box center [921, 21] width 29 height 29
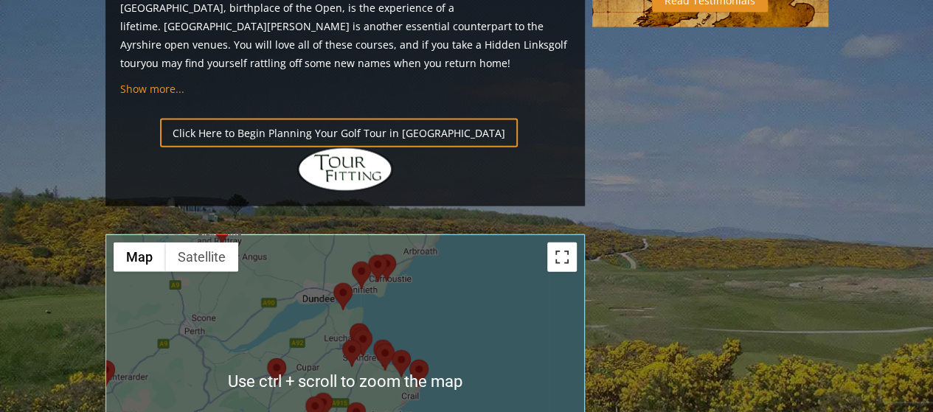
drag, startPoint x: 561, startPoint y: 134, endPoint x: 562, endPoint y: 223, distance: 88.5
click at [562, 243] on button "Toggle fullscreen view" at bounding box center [561, 257] width 29 height 29
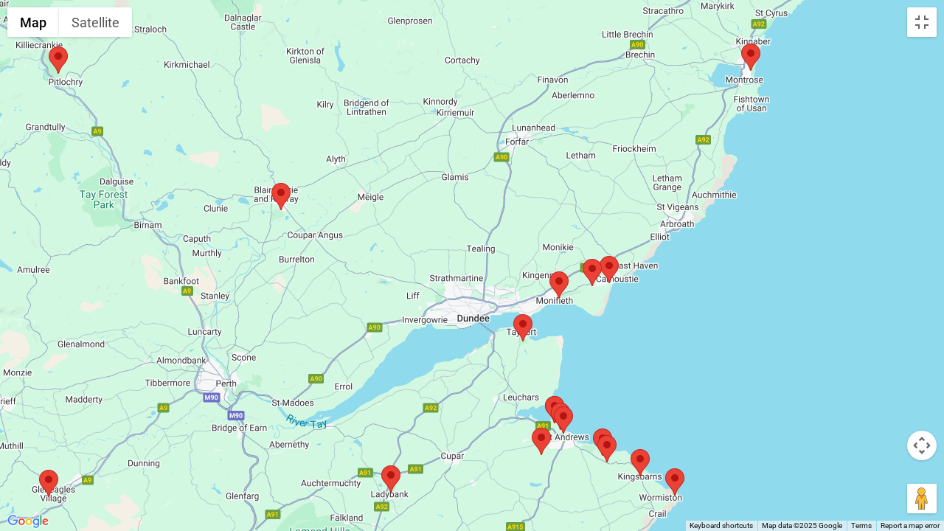
drag, startPoint x: 338, startPoint y: 213, endPoint x: 190, endPoint y: 410, distance: 246.9
click at [181, 411] on div at bounding box center [472, 265] width 944 height 531
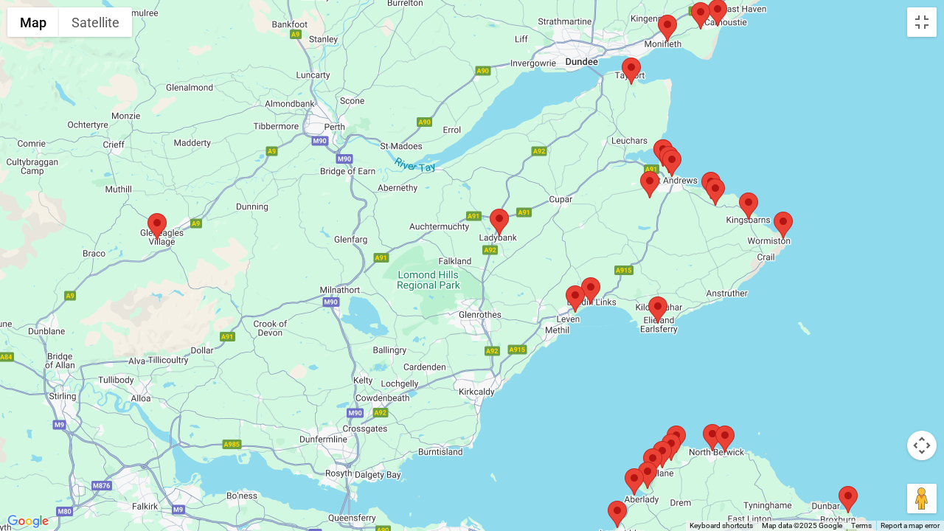
drag, startPoint x: 201, startPoint y: 360, endPoint x: 309, endPoint y: 169, distance: 219.6
click at [309, 169] on div at bounding box center [472, 265] width 944 height 531
click at [922, 16] on button "Toggle fullscreen view" at bounding box center [921, 21] width 29 height 29
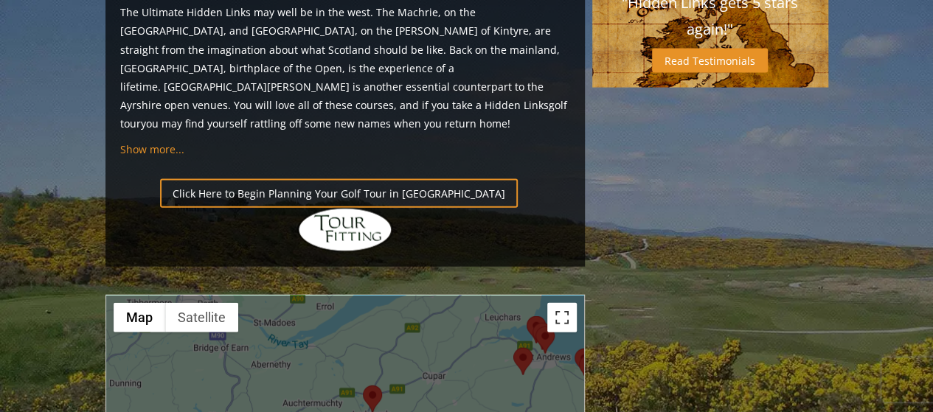
scroll to position [1549, 0]
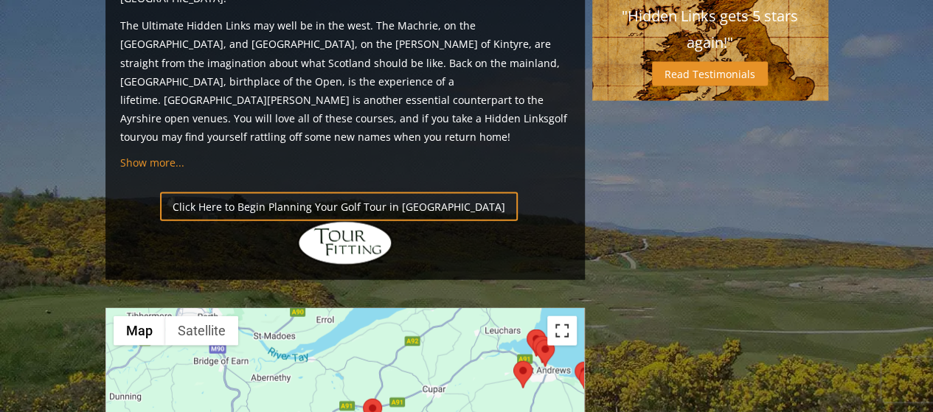
click at [557, 316] on button "Toggle fullscreen view" at bounding box center [561, 330] width 29 height 29
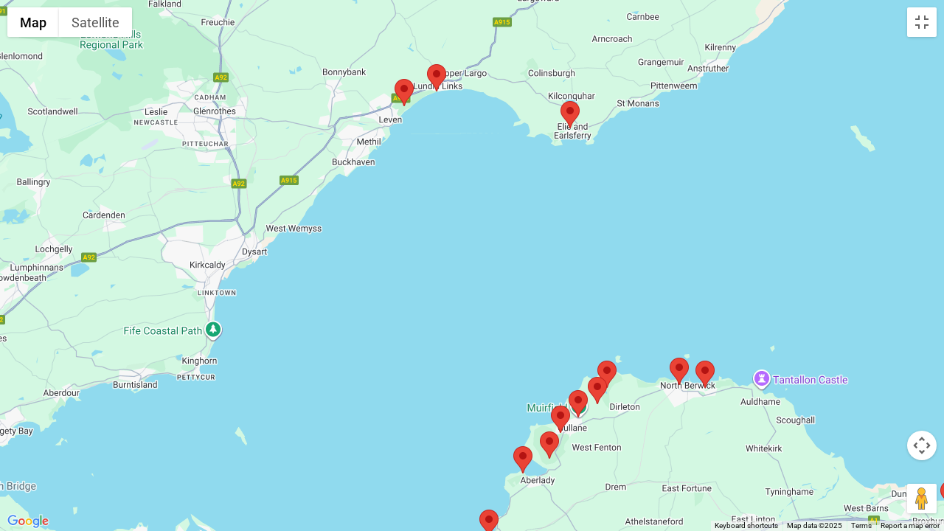
drag, startPoint x: 658, startPoint y: 306, endPoint x: 535, endPoint y: 31, distance: 301.1
click at [538, 14] on div at bounding box center [472, 265] width 944 height 531
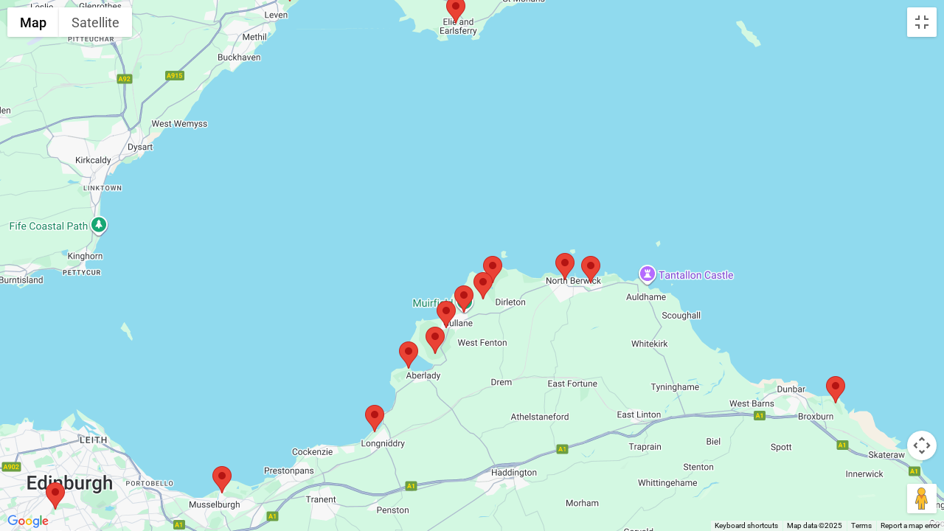
drag, startPoint x: 646, startPoint y: 291, endPoint x: 532, endPoint y: 184, distance: 156.5
click at [532, 184] on div at bounding box center [472, 265] width 944 height 531
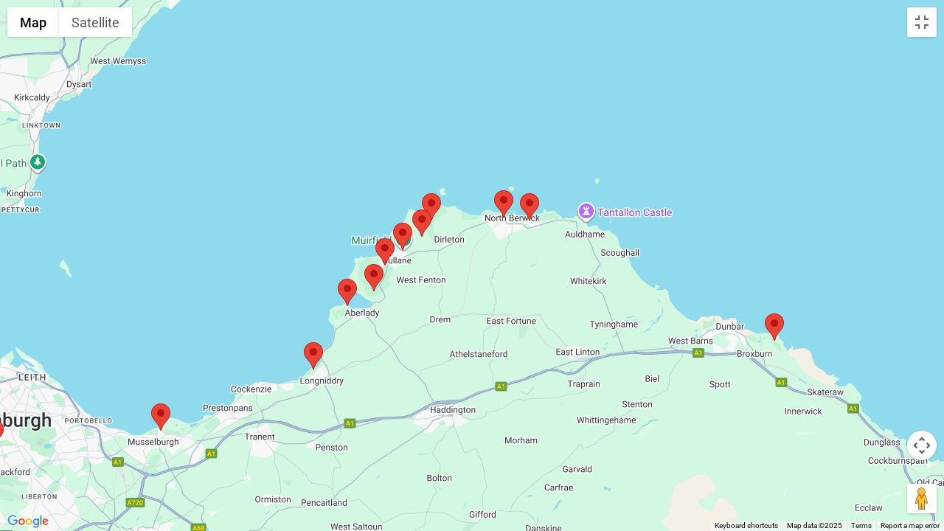
drag, startPoint x: 645, startPoint y: 330, endPoint x: 581, endPoint y: 265, distance: 91.8
click at [583, 264] on div at bounding box center [472, 265] width 944 height 531
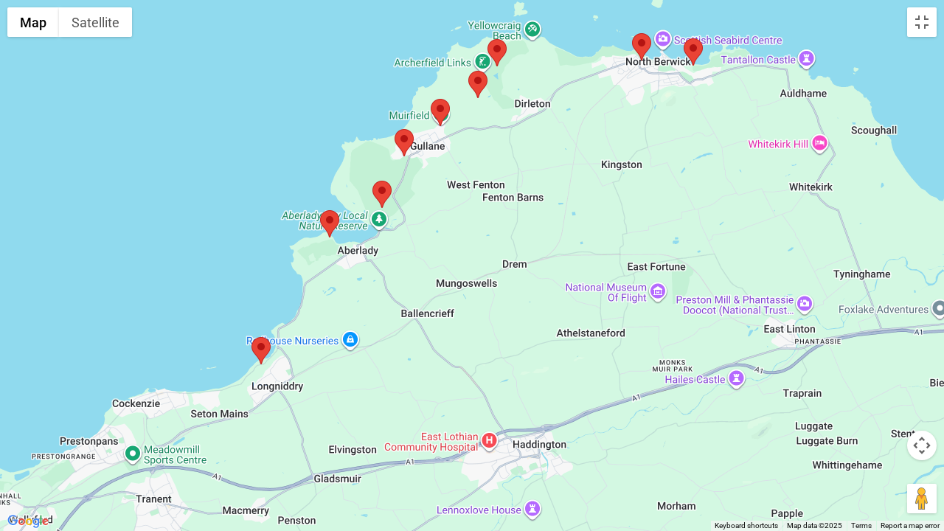
drag, startPoint x: 112, startPoint y: 203, endPoint x: 681, endPoint y: 195, distance: 569.3
click at [681, 195] on div at bounding box center [472, 265] width 944 height 531
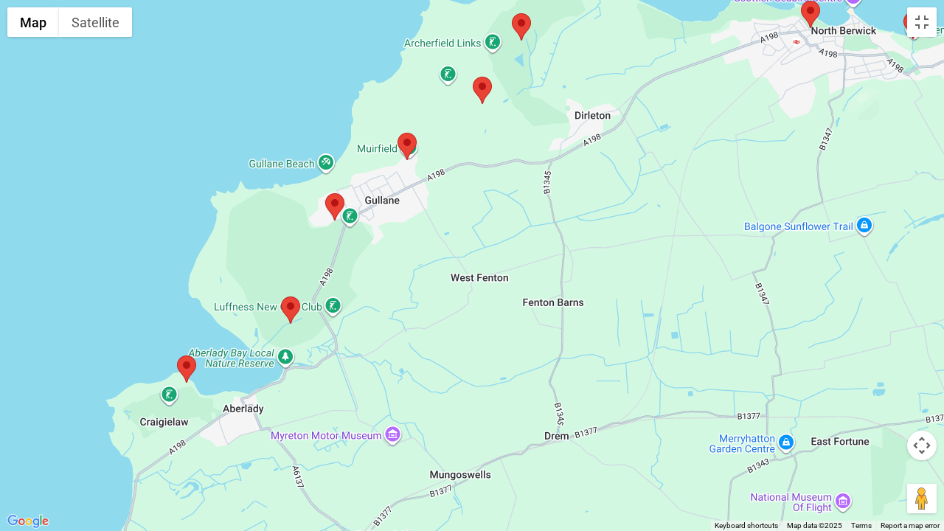
drag, startPoint x: 492, startPoint y: 122, endPoint x: 372, endPoint y: 299, distance: 213.9
click at [374, 302] on div at bounding box center [472, 265] width 944 height 531
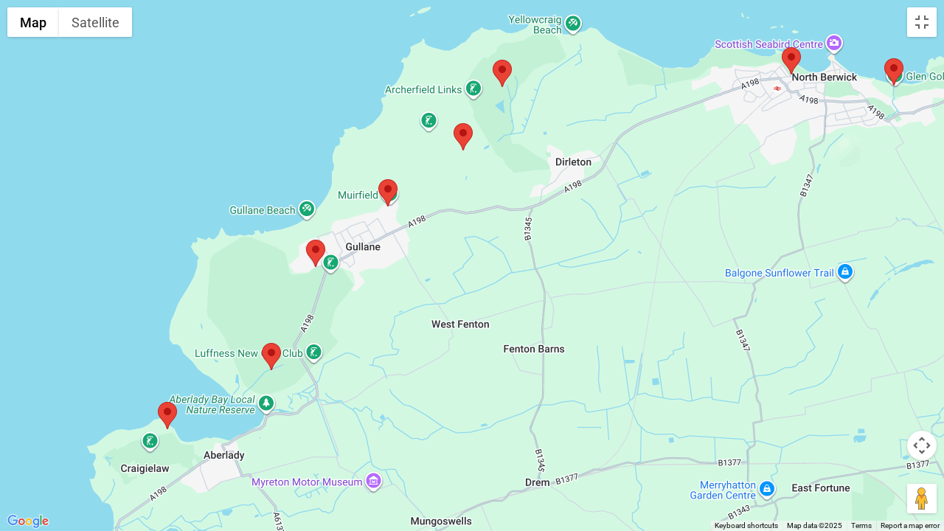
drag, startPoint x: 444, startPoint y: 154, endPoint x: 433, endPoint y: 191, distance: 38.5
click at [434, 190] on div at bounding box center [472, 265] width 944 height 531
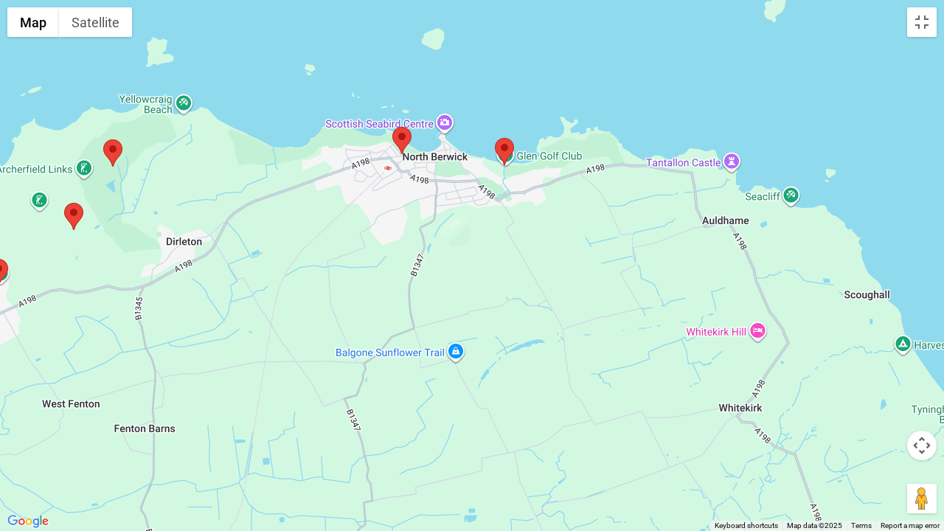
drag, startPoint x: 566, startPoint y: 136, endPoint x: 196, endPoint y: 198, distance: 374.6
click at [196, 198] on div at bounding box center [472, 265] width 944 height 531
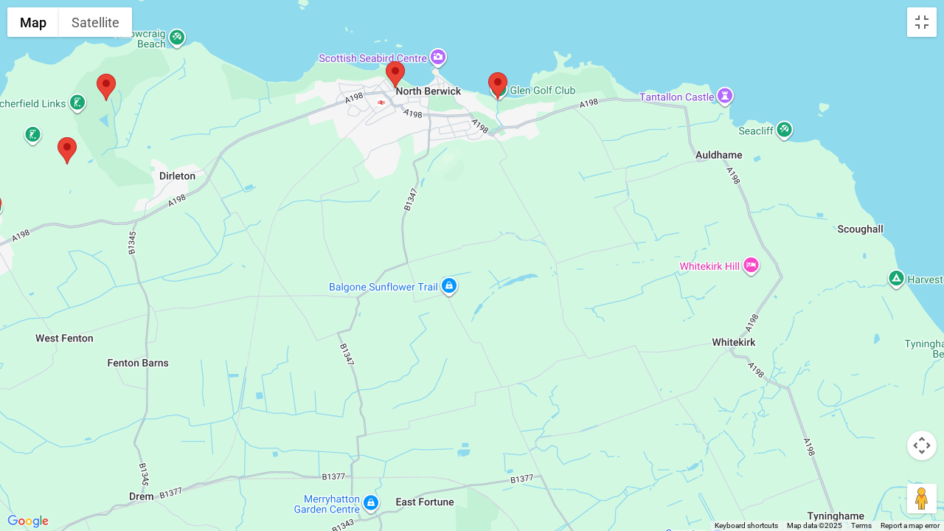
drag, startPoint x: 605, startPoint y: 240, endPoint x: 595, endPoint y: 174, distance: 66.3
click at [595, 174] on div at bounding box center [472, 265] width 944 height 531
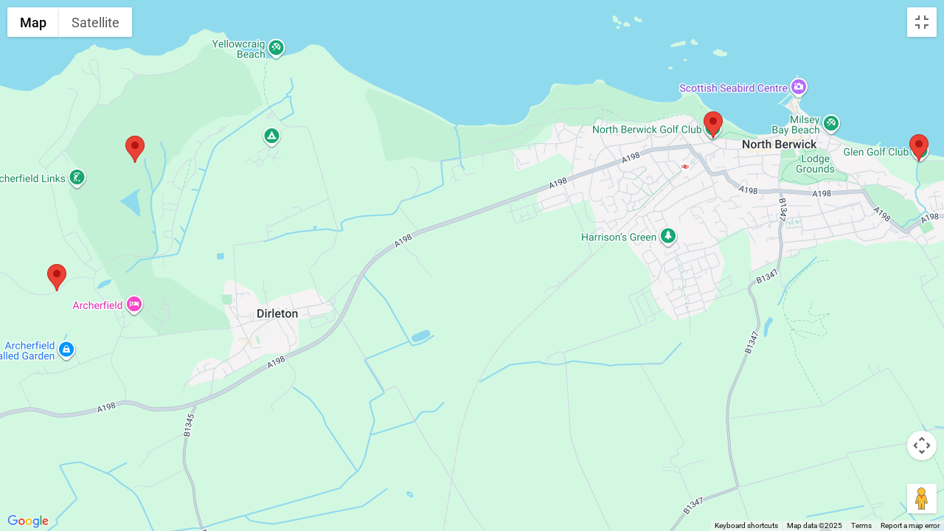
drag, startPoint x: 385, startPoint y: 126, endPoint x: 767, endPoint y: 246, distance: 400.4
click at [767, 246] on div at bounding box center [472, 265] width 944 height 531
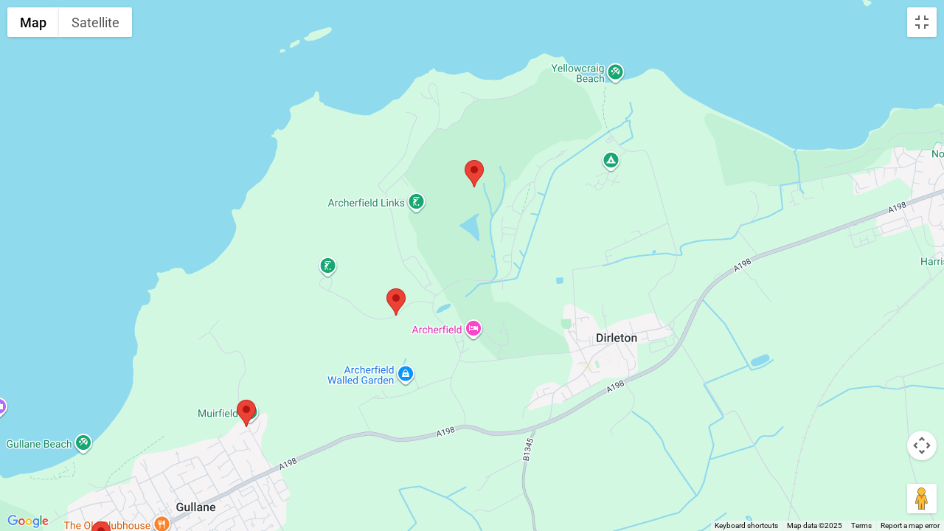
drag, startPoint x: 355, startPoint y: 162, endPoint x: 680, endPoint y: 168, distance: 324.5
click at [680, 168] on div at bounding box center [472, 265] width 944 height 531
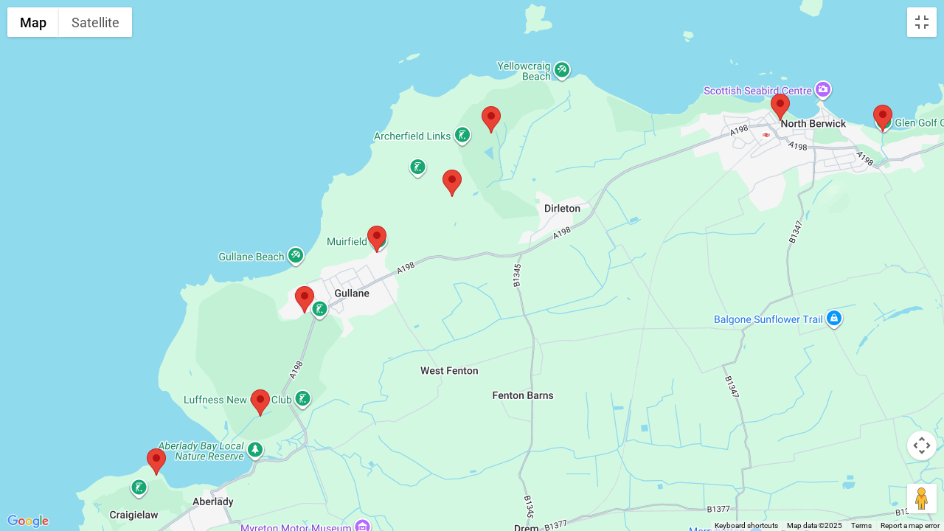
drag, startPoint x: 319, startPoint y: 307, endPoint x: 419, endPoint y: 193, distance: 152.1
click at [414, 195] on div at bounding box center [472, 265] width 944 height 531
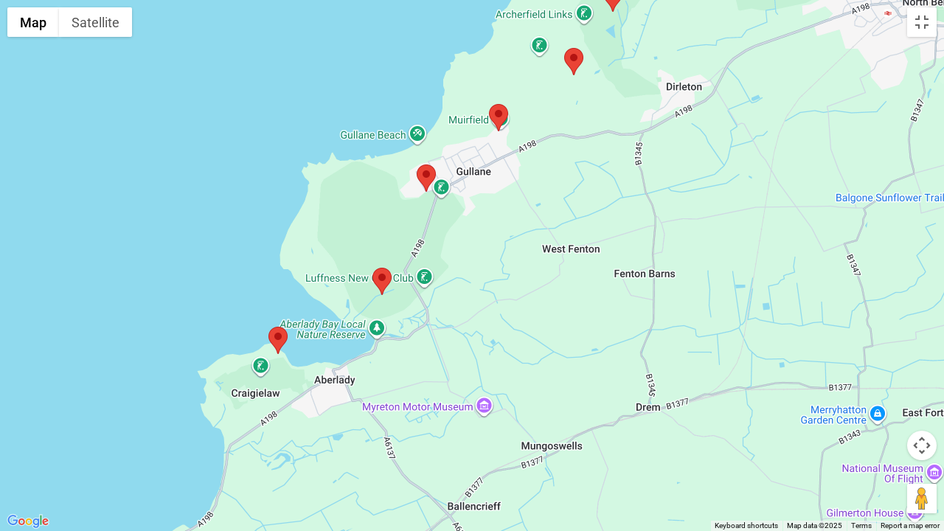
drag, startPoint x: 361, startPoint y: 241, endPoint x: 460, endPoint y: 126, distance: 151.6
click at [460, 126] on div at bounding box center [472, 265] width 944 height 531
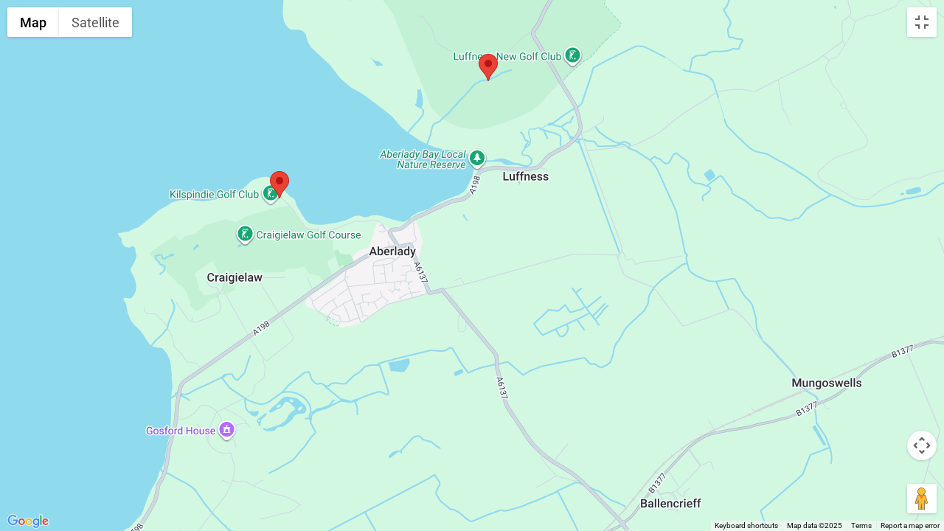
drag, startPoint x: 385, startPoint y: 336, endPoint x: 566, endPoint y: 111, distance: 289.5
click at [566, 111] on div at bounding box center [472, 265] width 944 height 531
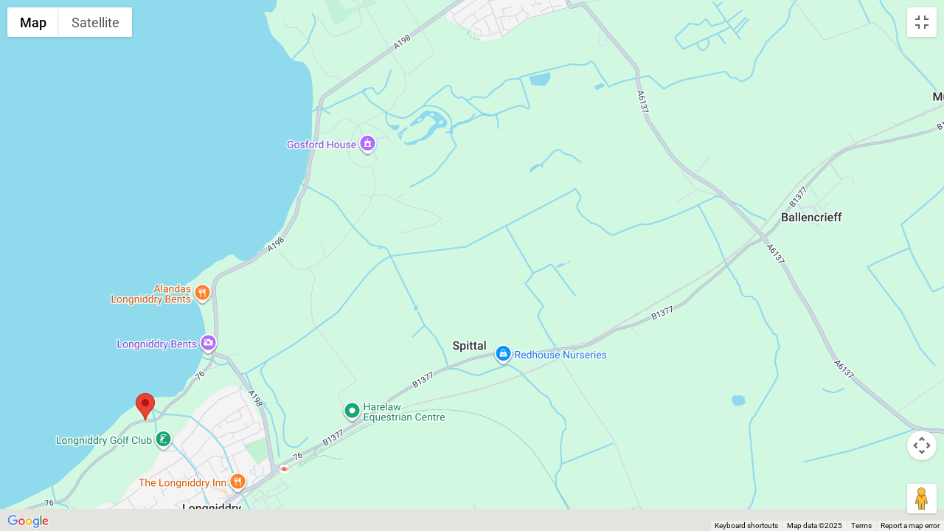
drag, startPoint x: 345, startPoint y: 389, endPoint x: 495, endPoint y: 69, distance: 354.0
click at [495, 69] on div at bounding box center [472, 265] width 944 height 531
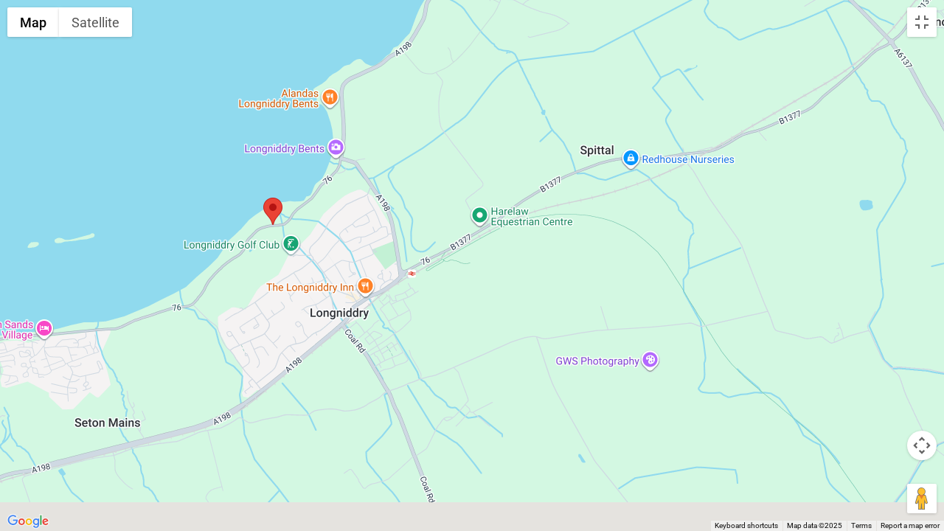
drag, startPoint x: 292, startPoint y: 310, endPoint x: 428, endPoint y: 127, distance: 227.7
click at [428, 127] on div at bounding box center [472, 265] width 944 height 531
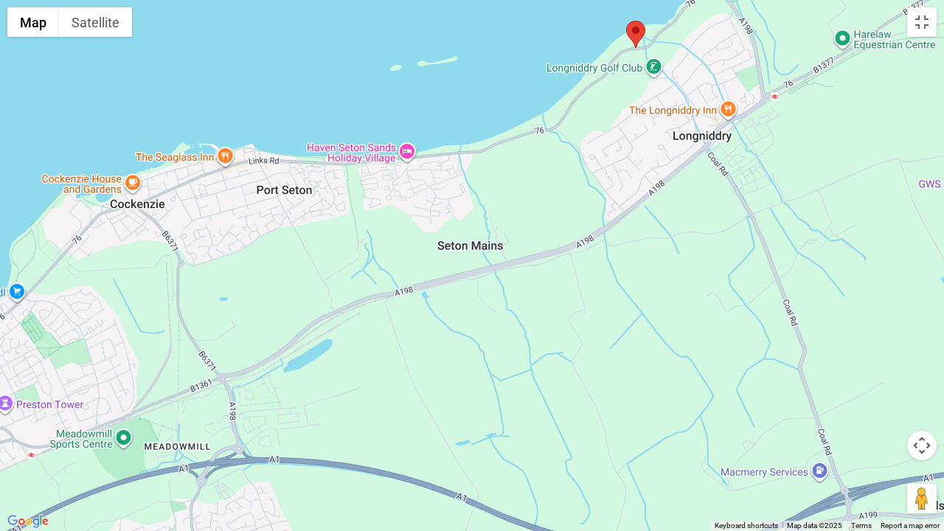
drag, startPoint x: 333, startPoint y: 236, endPoint x: 677, endPoint y: 82, distance: 377.3
click at [677, 82] on div at bounding box center [472, 265] width 944 height 531
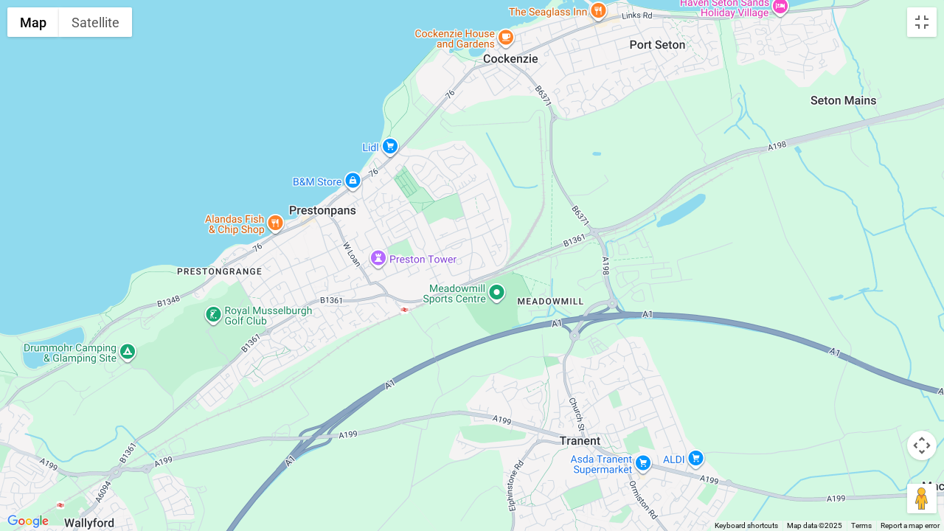
drag, startPoint x: 209, startPoint y: 288, endPoint x: 639, endPoint y: 112, distance: 464.6
click at [639, 112] on div at bounding box center [472, 265] width 944 height 531
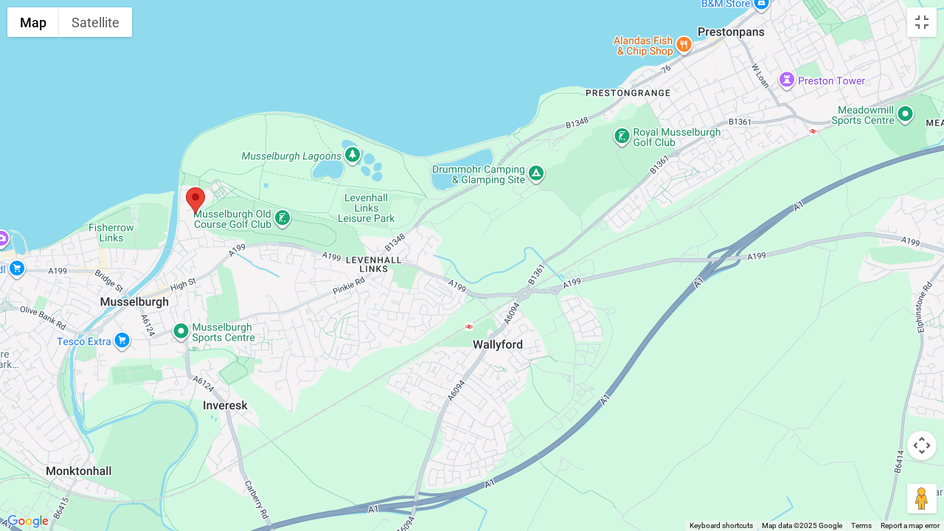
drag, startPoint x: 220, startPoint y: 350, endPoint x: 564, endPoint y: 206, distance: 372.5
click at [564, 206] on div at bounding box center [472, 265] width 944 height 531
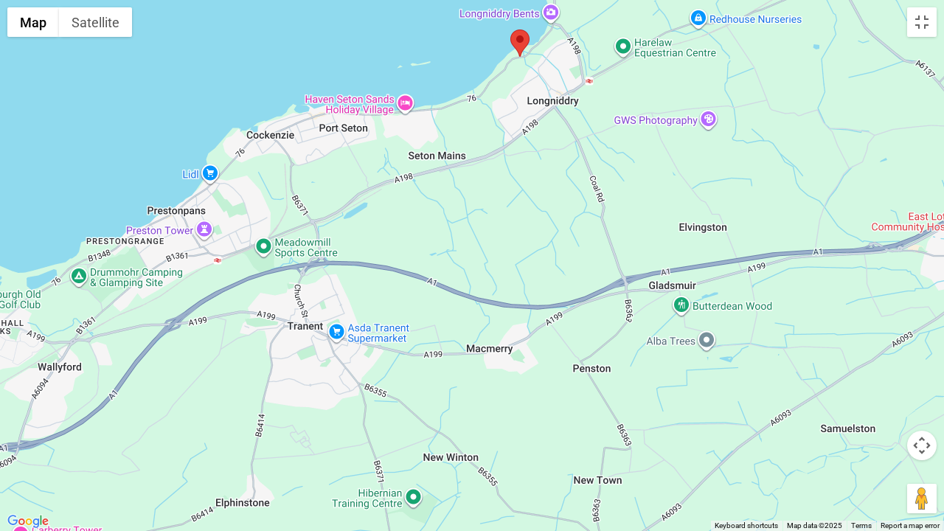
drag, startPoint x: 541, startPoint y: 329, endPoint x: 142, endPoint y: 389, distance: 404.1
click at [142, 389] on div at bounding box center [472, 265] width 944 height 531
click at [922, 24] on button "Toggle fullscreen view" at bounding box center [921, 21] width 29 height 29
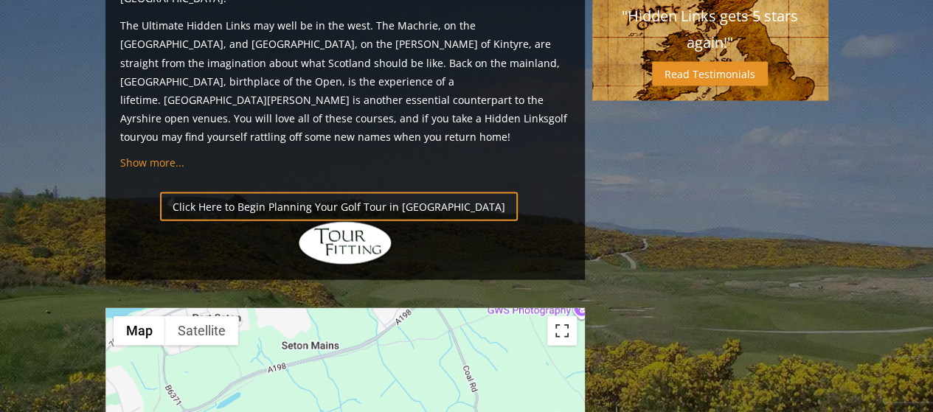
click at [569, 316] on button "Toggle fullscreen view" at bounding box center [561, 330] width 29 height 29
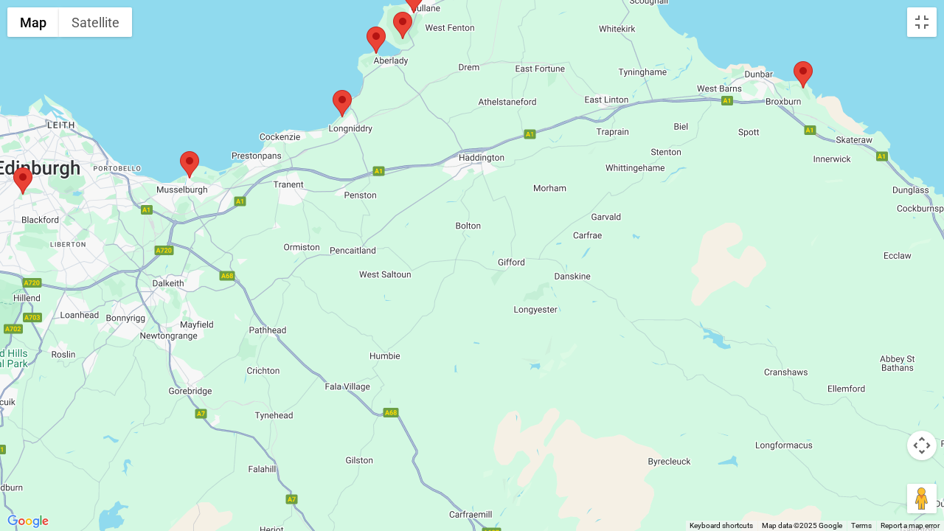
drag, startPoint x: 853, startPoint y: 271, endPoint x: 481, endPoint y: 131, distance: 397.9
click at [481, 131] on div at bounding box center [472, 265] width 944 height 531
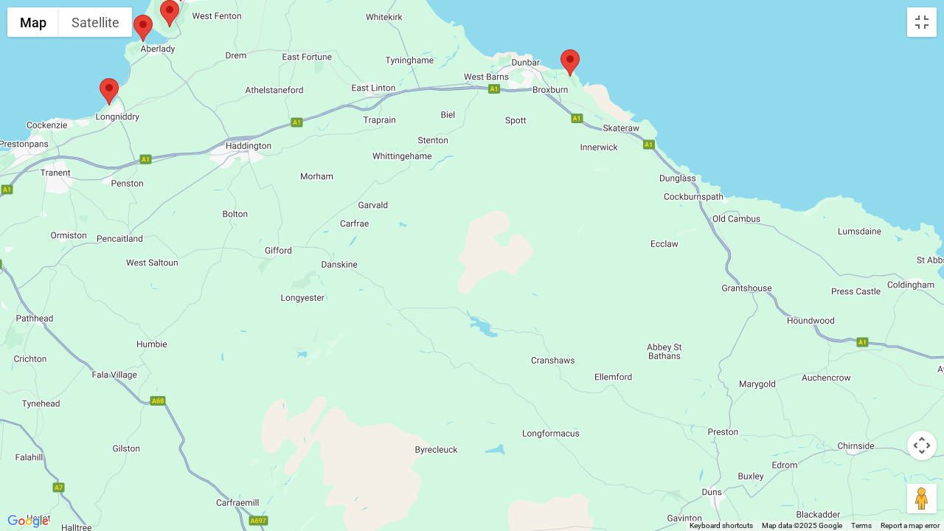
drag, startPoint x: 735, startPoint y: 155, endPoint x: 506, endPoint y: 145, distance: 229.6
click at [506, 145] on div at bounding box center [472, 265] width 944 height 531
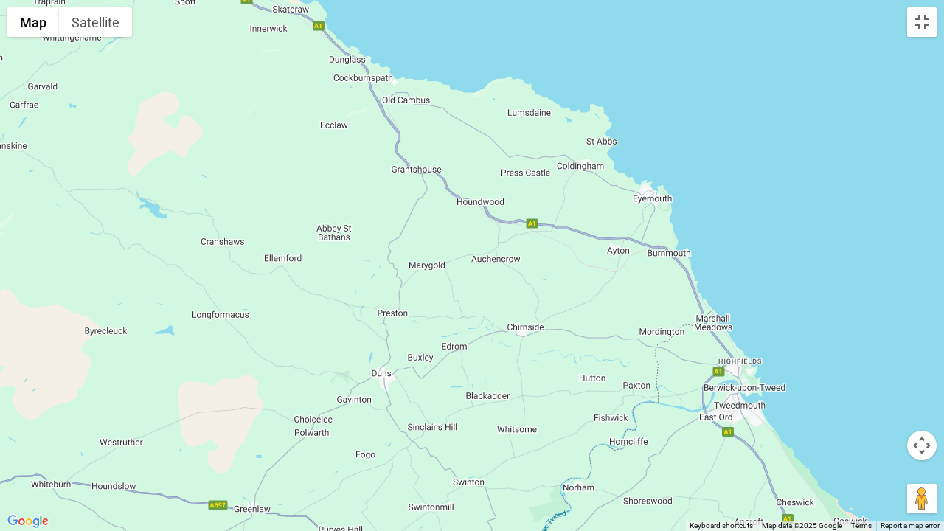
drag, startPoint x: 637, startPoint y: 222, endPoint x: 305, endPoint y: 99, distance: 353.9
click at [305, 99] on div at bounding box center [472, 265] width 944 height 531
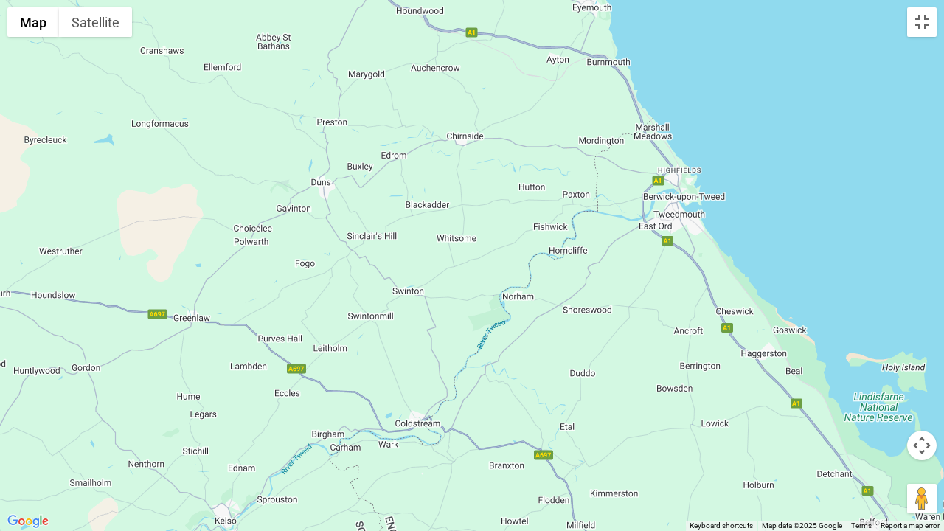
drag, startPoint x: 562, startPoint y: 329, endPoint x: 501, endPoint y: 138, distance: 200.3
click at [501, 138] on div at bounding box center [472, 265] width 944 height 531
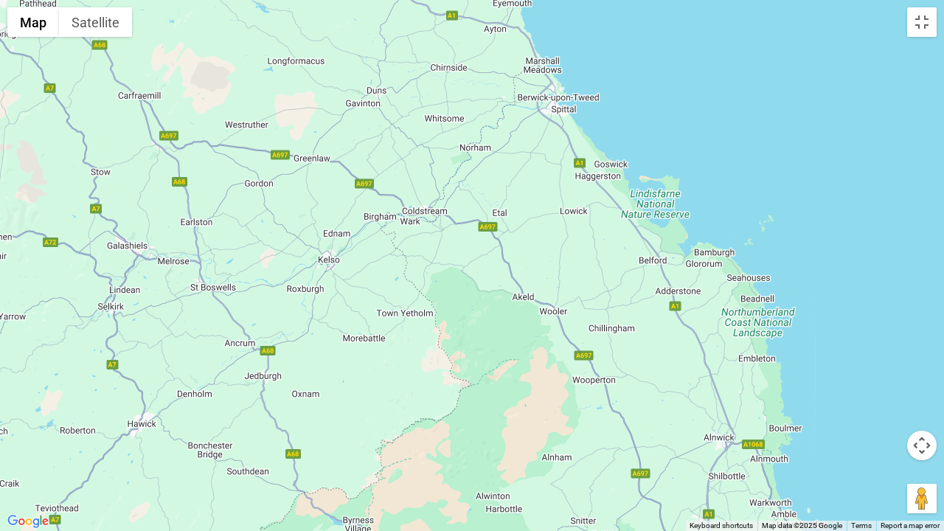
drag, startPoint x: 793, startPoint y: 430, endPoint x: 462, endPoint y: 127, distance: 448.9
click at [462, 127] on div at bounding box center [472, 265] width 944 height 531
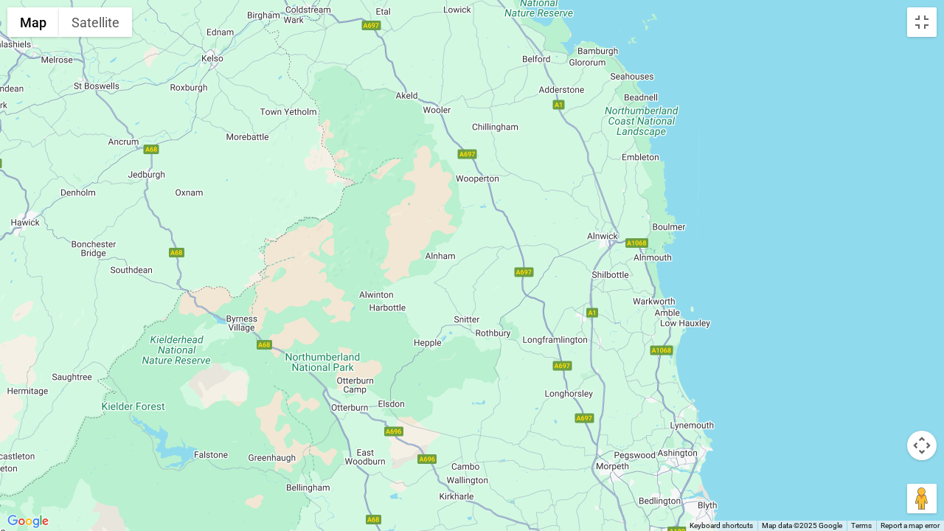
drag, startPoint x: 594, startPoint y: 310, endPoint x: 473, endPoint y: 104, distance: 238.9
click at [473, 104] on div at bounding box center [472, 265] width 944 height 531
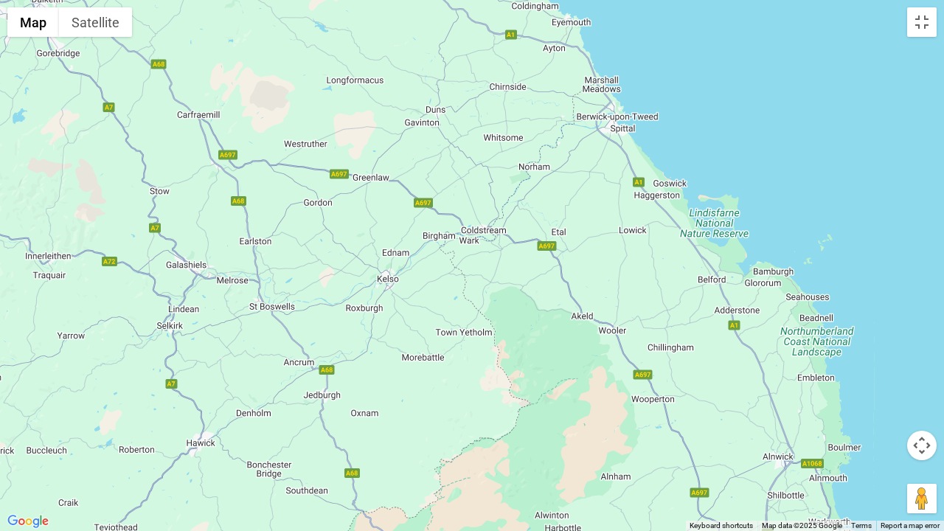
drag, startPoint x: 525, startPoint y: 184, endPoint x: 705, endPoint y: 409, distance: 288.6
click at [705, 409] on div at bounding box center [472, 265] width 944 height 531
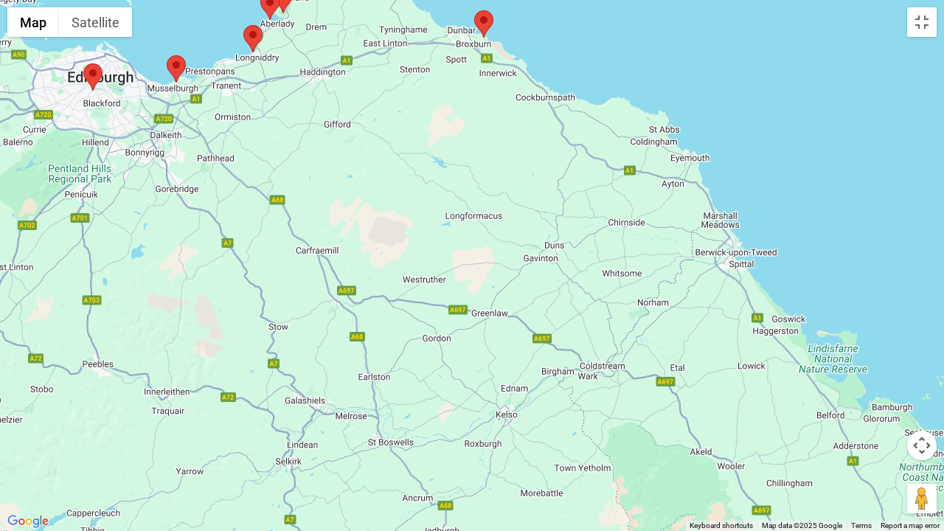
drag, startPoint x: 618, startPoint y: 235, endPoint x: 737, endPoint y: 373, distance: 182.0
click at [737, 373] on div at bounding box center [472, 265] width 944 height 531
click at [918, 21] on button "Toggle fullscreen view" at bounding box center [921, 21] width 29 height 29
